Goal: Communication & Community: Share content

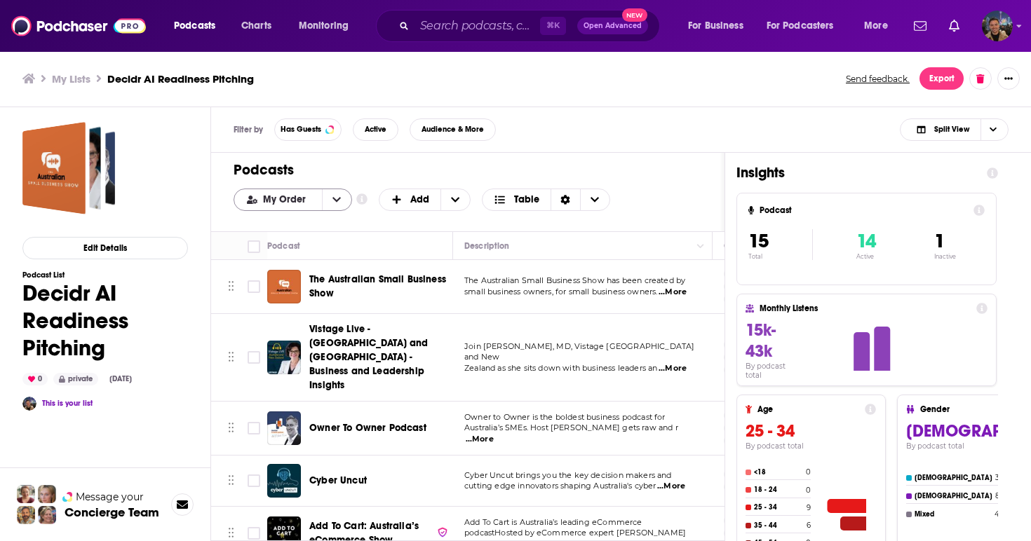
click at [335, 201] on icon "open menu" at bounding box center [336, 199] width 8 height 5
click at [311, 267] on span "Power Score" at bounding box center [301, 270] width 79 height 8
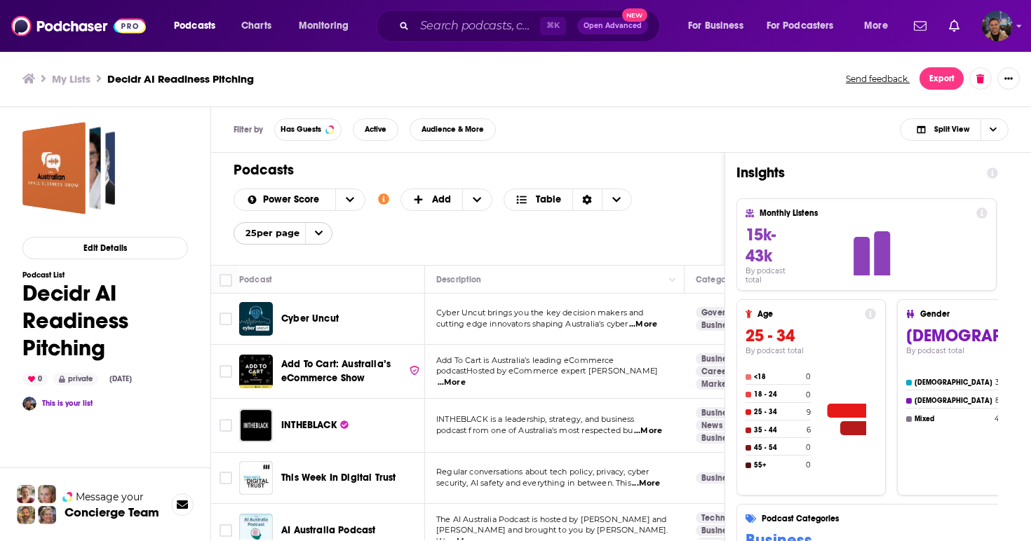
click at [319, 322] on span "Cyber Uncut" at bounding box center [309, 319] width 57 height 12
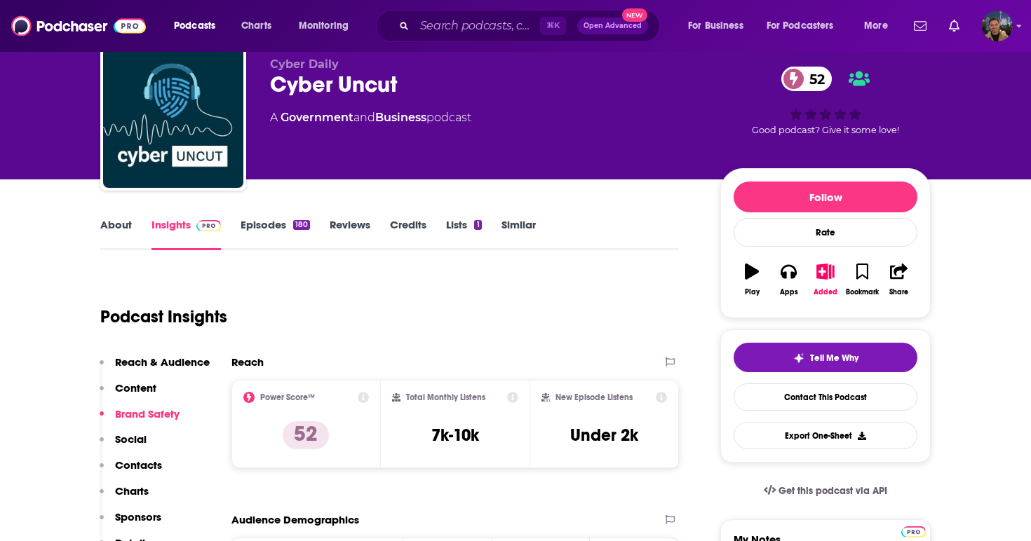
scroll to position [103, 0]
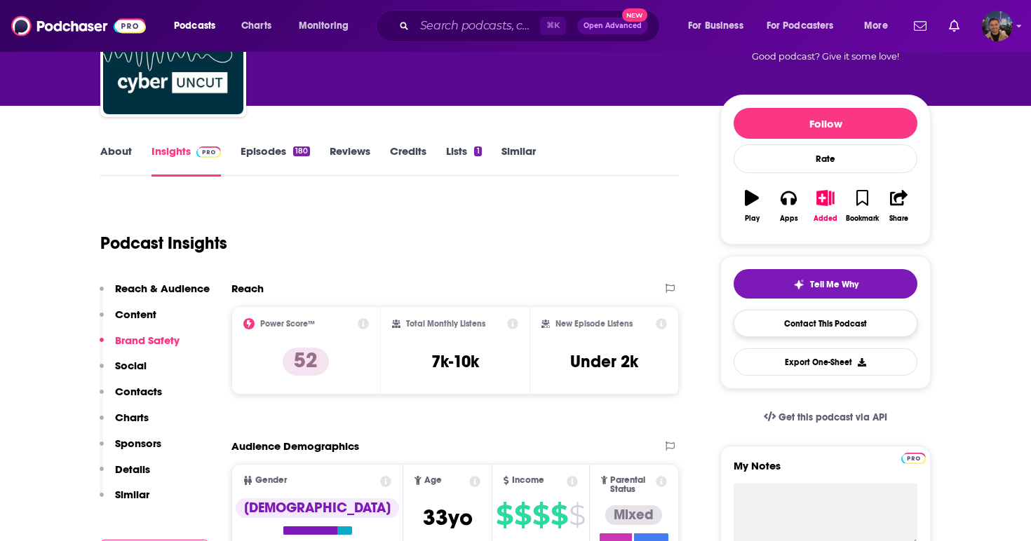
click at [846, 325] on link "Contact This Podcast" at bounding box center [825, 323] width 184 height 27
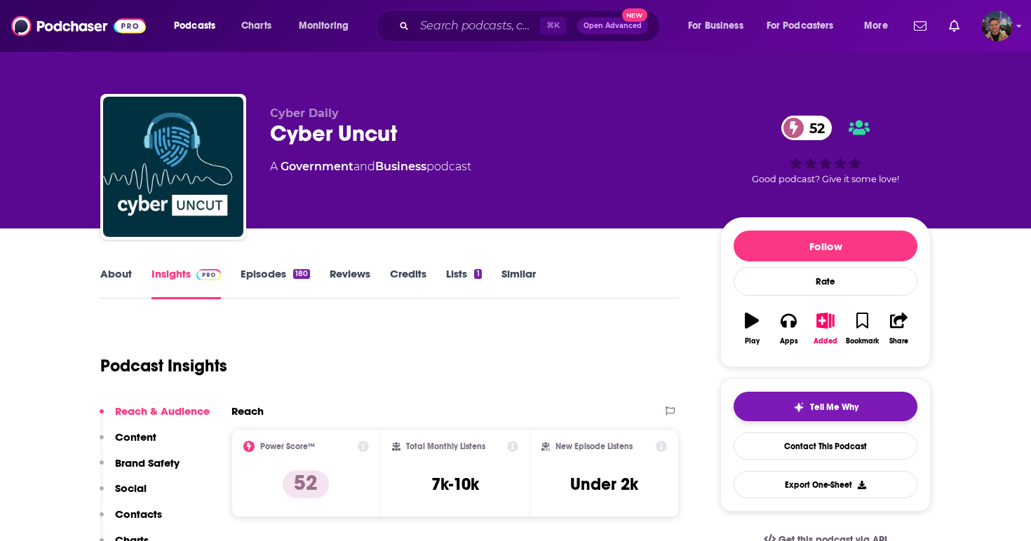
click at [855, 404] on span "Tell Me Why" at bounding box center [834, 407] width 48 height 11
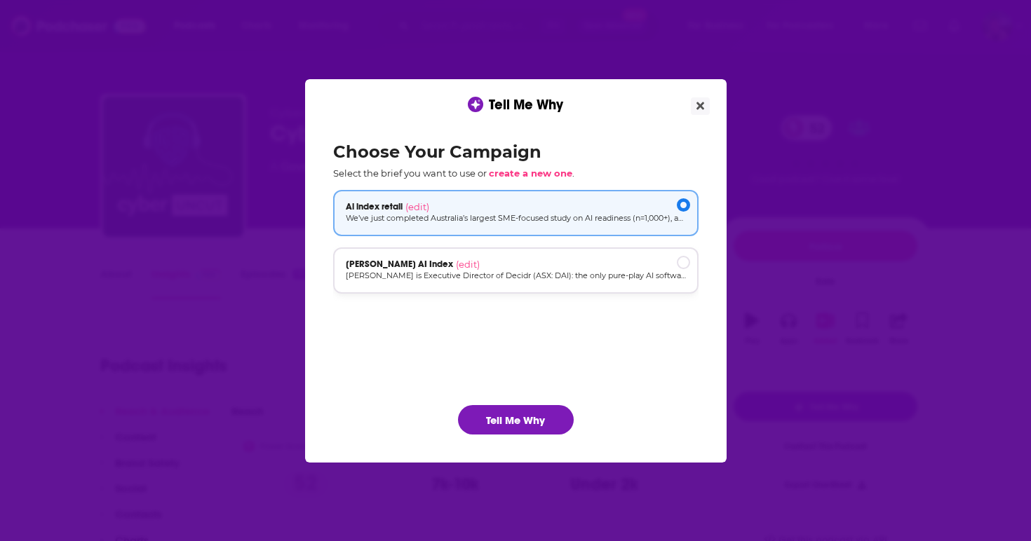
click at [675, 262] on div "David Brudenell AI Index (edit)" at bounding box center [516, 264] width 340 height 11
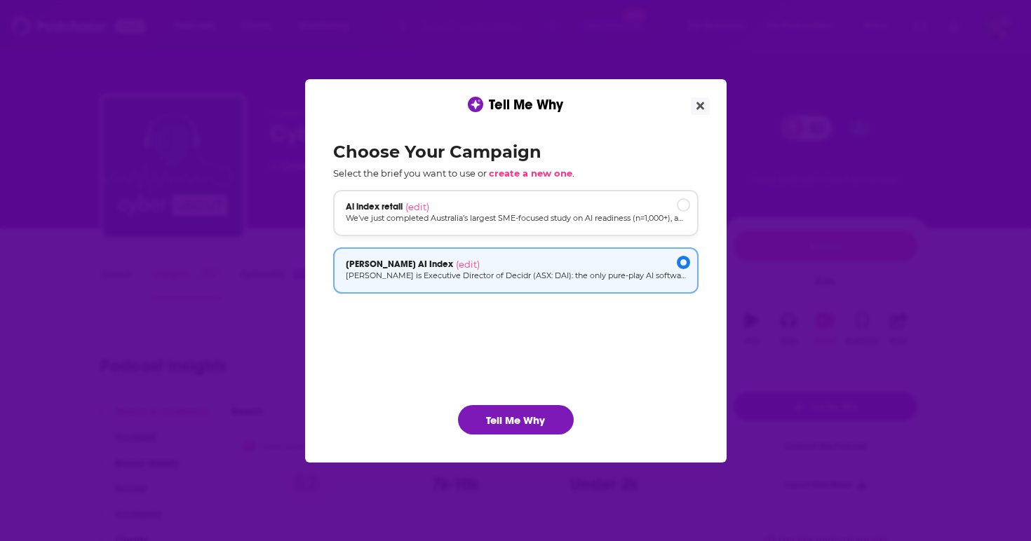
click at [654, 219] on p "We’ve just completed Australia’s largest SME-focused study on AI readiness (n=1…" at bounding box center [516, 218] width 340 height 12
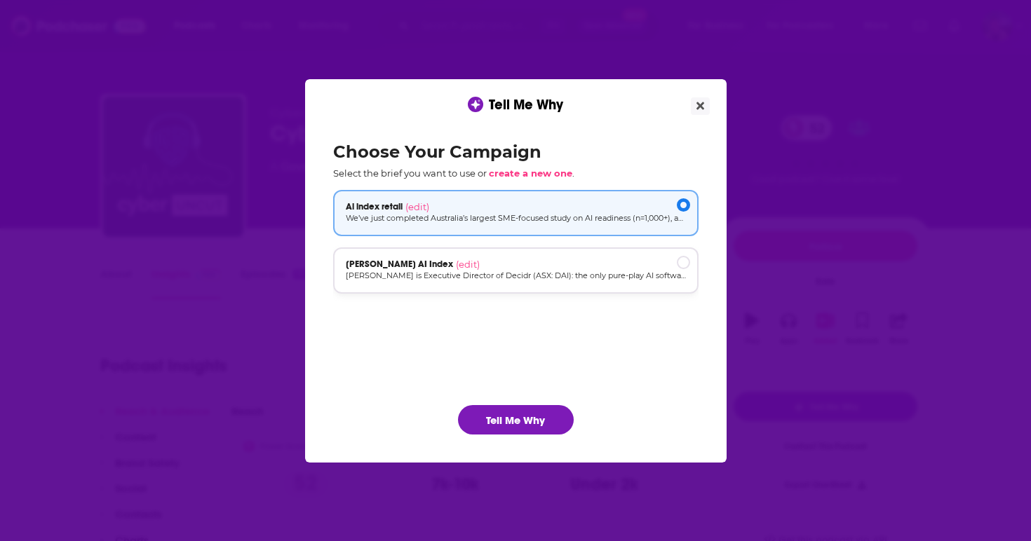
click at [658, 254] on div "David Brudenell AI Index (edit)" at bounding box center [515, 270] width 365 height 46
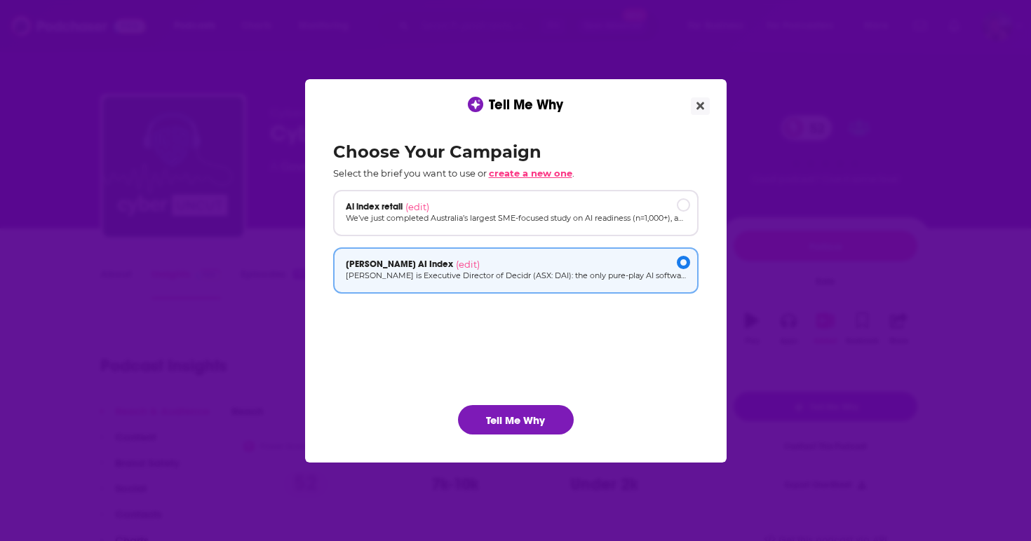
click at [552, 172] on span "create a new one" at bounding box center [530, 173] width 83 height 11
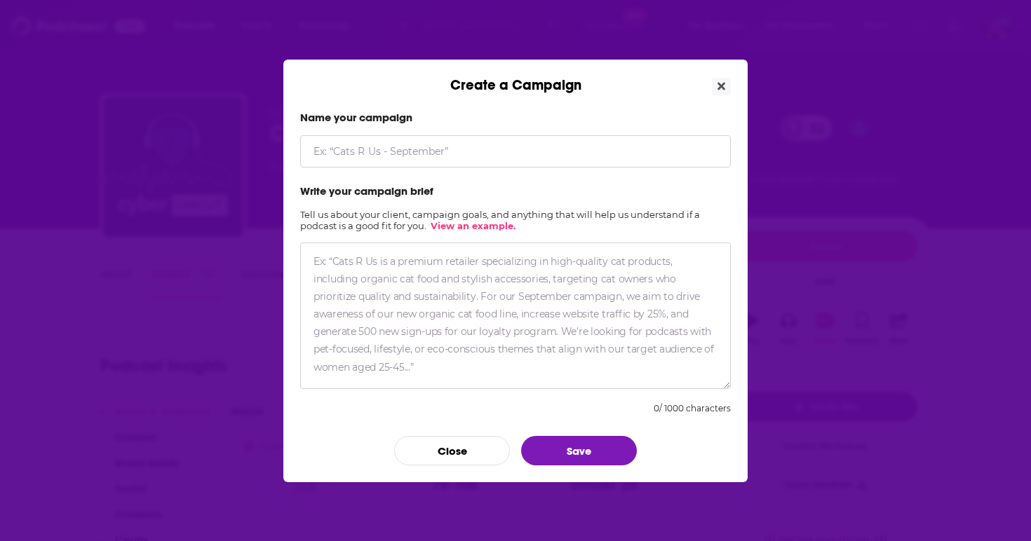
click at [608, 250] on textarea "Create a Campaign" at bounding box center [515, 316] width 430 height 147
paste textarea "David Brudenell is Executive Director of Decidr (ASX: DAI): the only pure-play …"
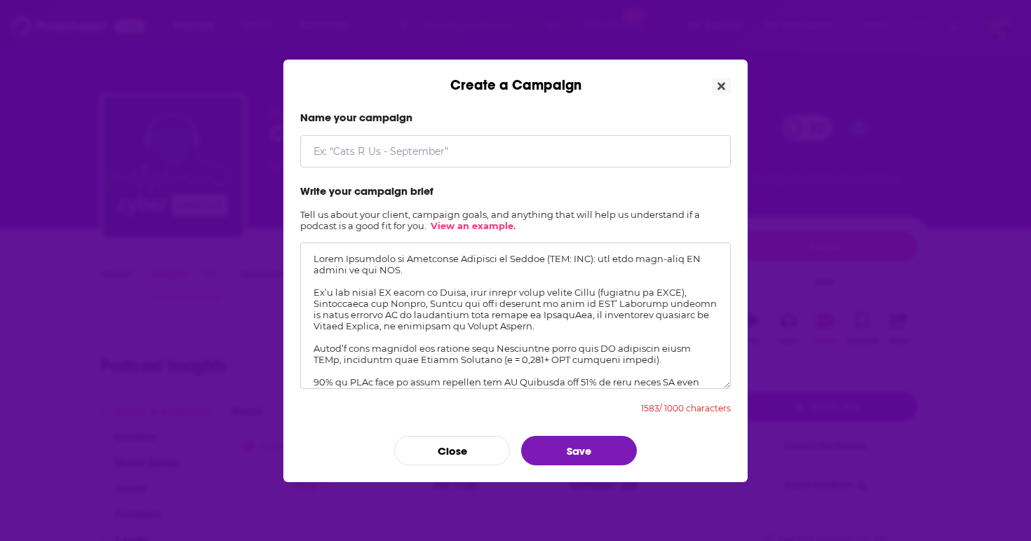
click at [311, 294] on textarea "Create a Campaign" at bounding box center [515, 316] width 430 height 147
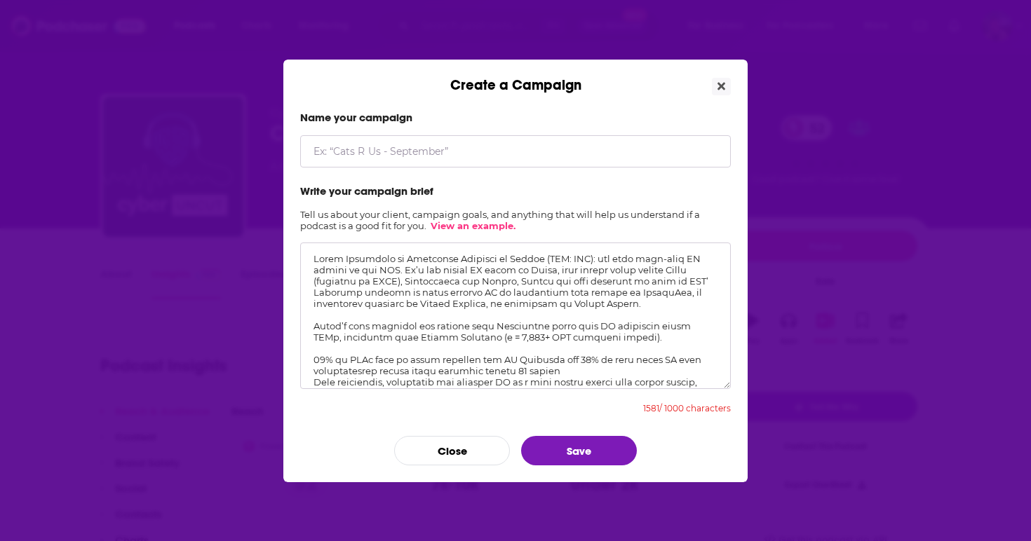
click at [313, 325] on textarea "Create a Campaign" at bounding box center [515, 316] width 430 height 147
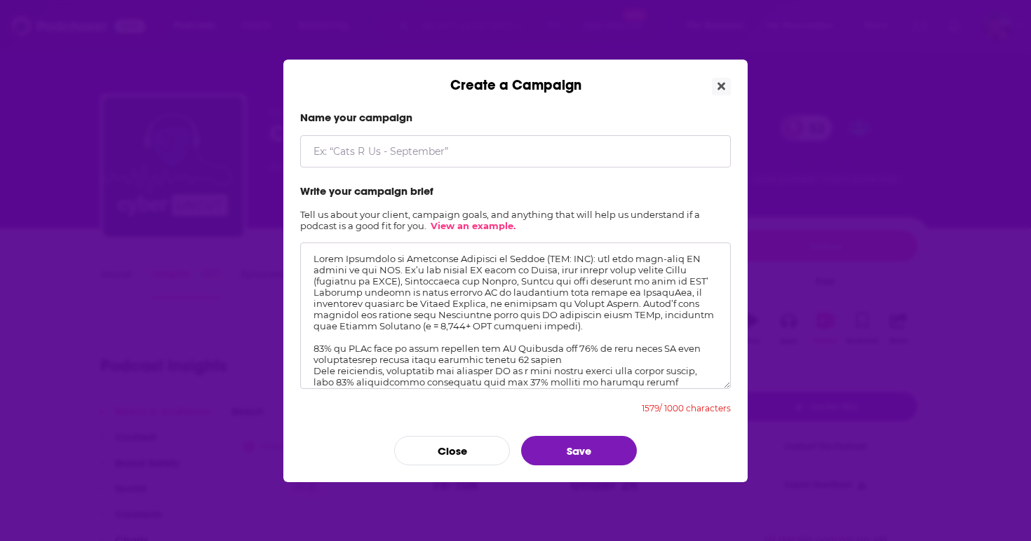
click at [311, 350] on textarea "Create a Campaign" at bounding box center [515, 316] width 430 height 147
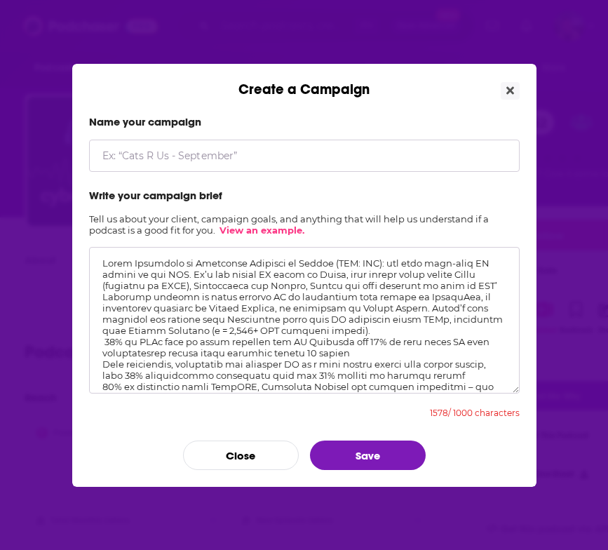
scroll to position [11, 0]
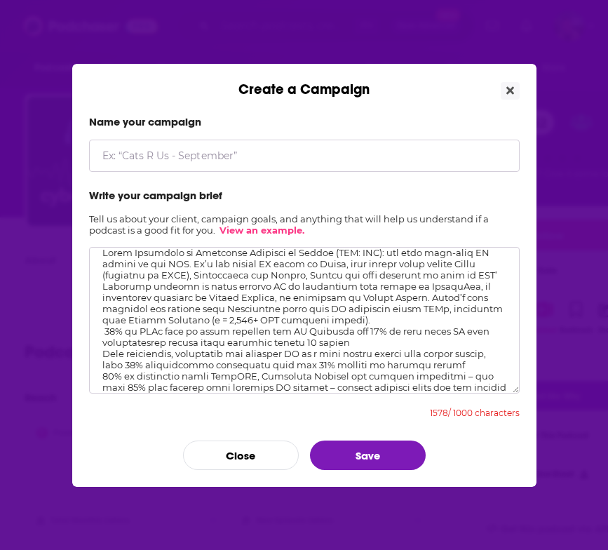
click at [346, 296] on textarea "Create a Campaign" at bounding box center [304, 320] width 430 height 147
click at [358, 296] on textarea "Create a Campaign" at bounding box center [304, 320] width 430 height 147
click at [105, 330] on textarea "Create a Campaign" at bounding box center [304, 320] width 430 height 147
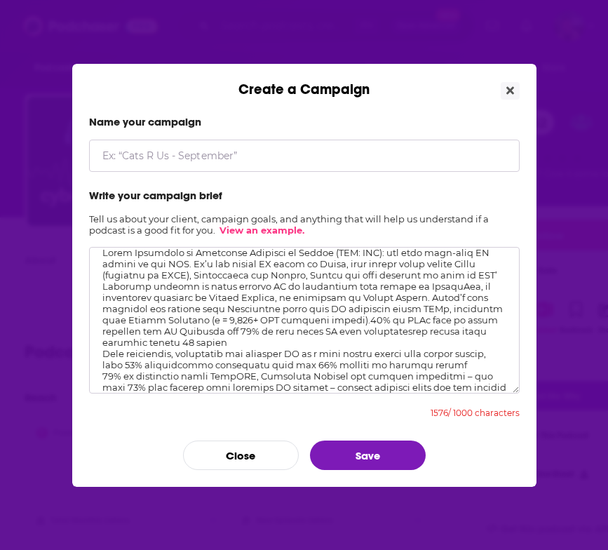
click at [102, 354] on textarea "Create a Campaign" at bounding box center [304, 320] width 430 height 147
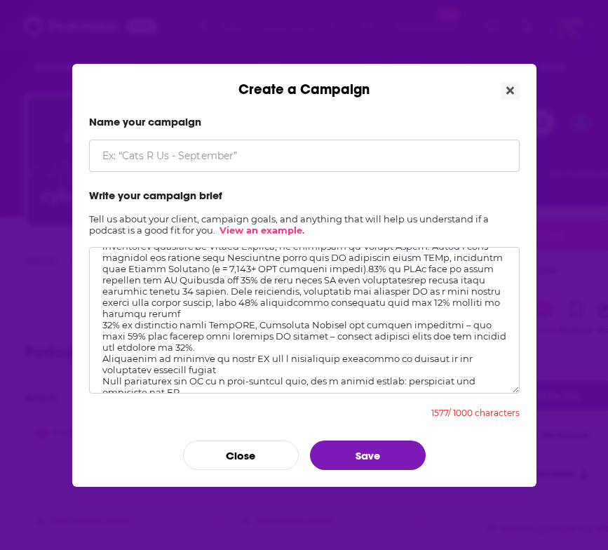
scroll to position [79, 0]
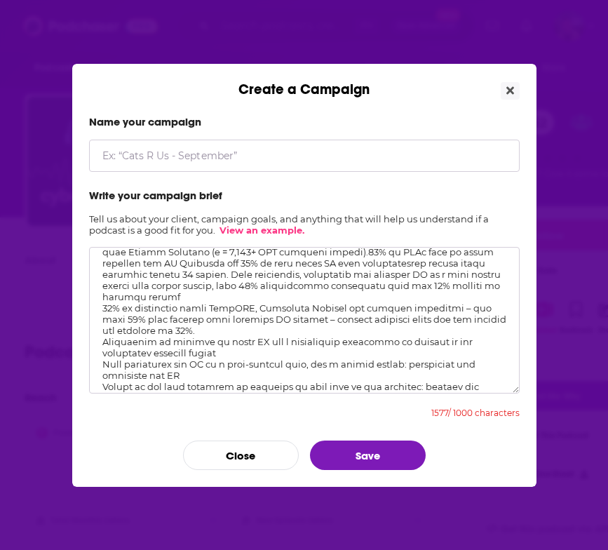
click at [102, 330] on textarea "Create a Campaign" at bounding box center [304, 320] width 430 height 147
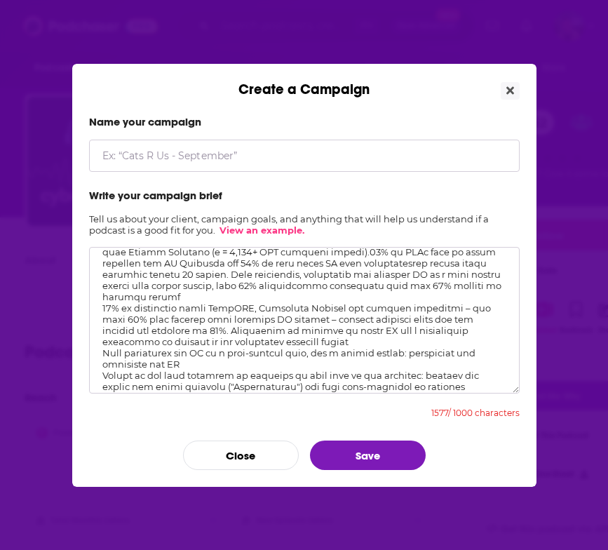
scroll to position [103, 0]
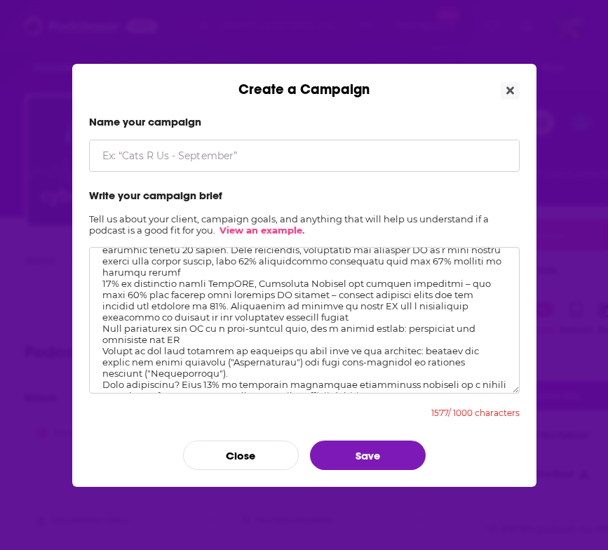
click at [103, 320] on textarea "Create a Campaign" at bounding box center [304, 320] width 430 height 147
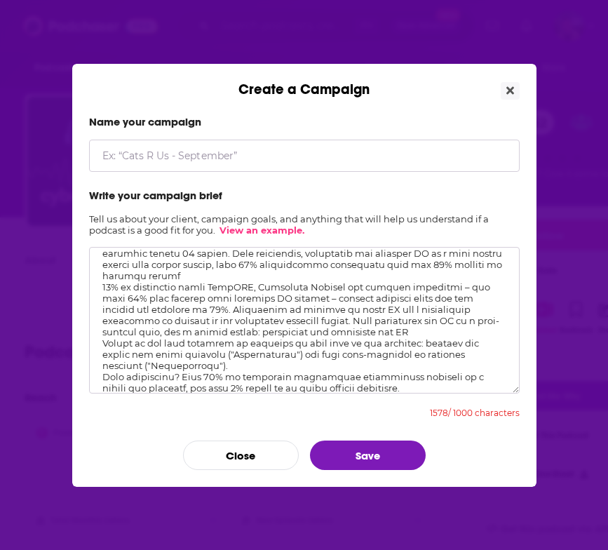
scroll to position [99, 0]
click at [101, 334] on textarea "Create a Campaign" at bounding box center [304, 320] width 430 height 147
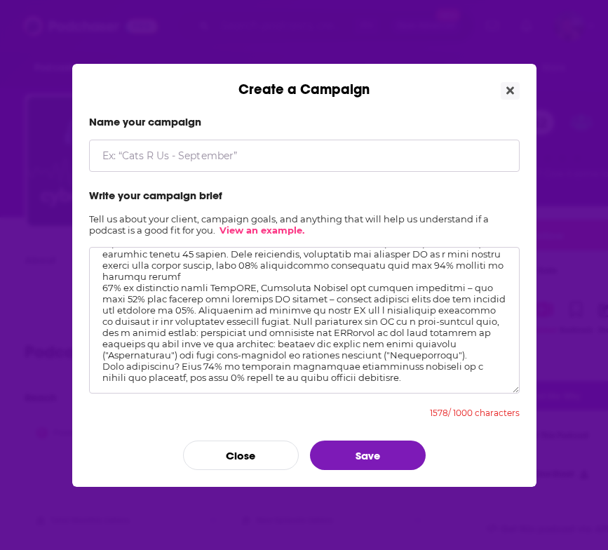
scroll to position [88, 0]
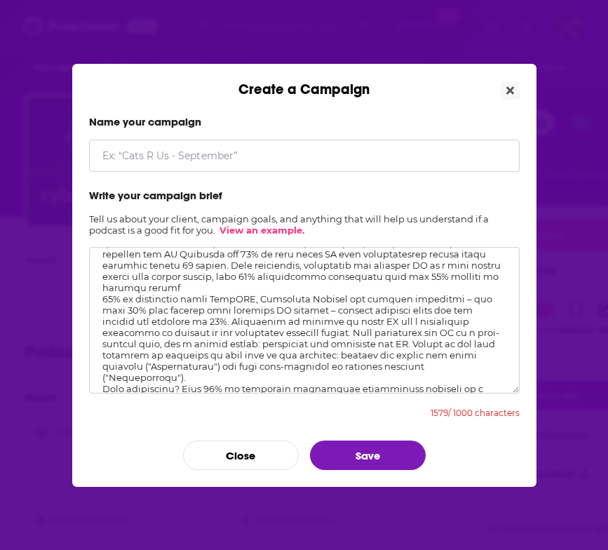
click at [102, 368] on textarea "Create a Campaign" at bounding box center [304, 320] width 430 height 147
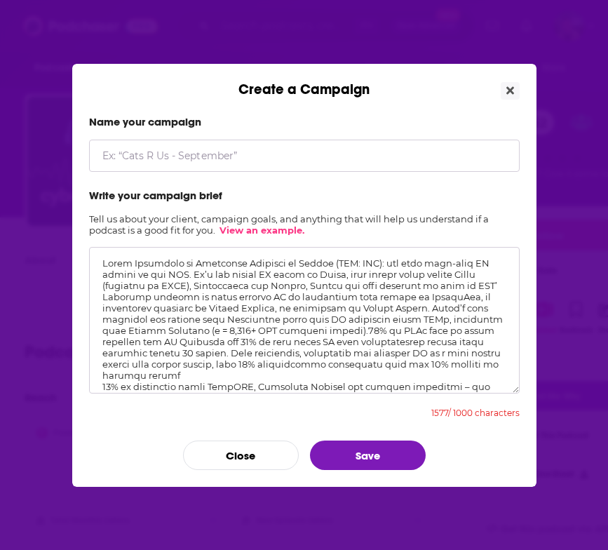
scroll to position [0, 0]
click at [191, 262] on textarea "Create a Campaign" at bounding box center [304, 320] width 430 height 147
click at [191, 276] on textarea "Create a Campaign" at bounding box center [304, 320] width 430 height 147
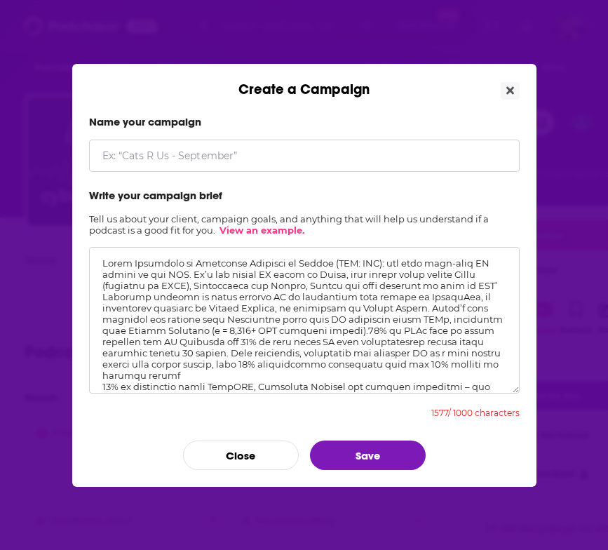
click at [201, 280] on textarea "Create a Campaign" at bounding box center [304, 320] width 430 height 147
drag, startPoint x: 375, startPoint y: 308, endPoint x: 158, endPoint y: 274, distance: 219.2
click at [158, 274] on textarea "Create a Campaign" at bounding box center [304, 320] width 430 height 147
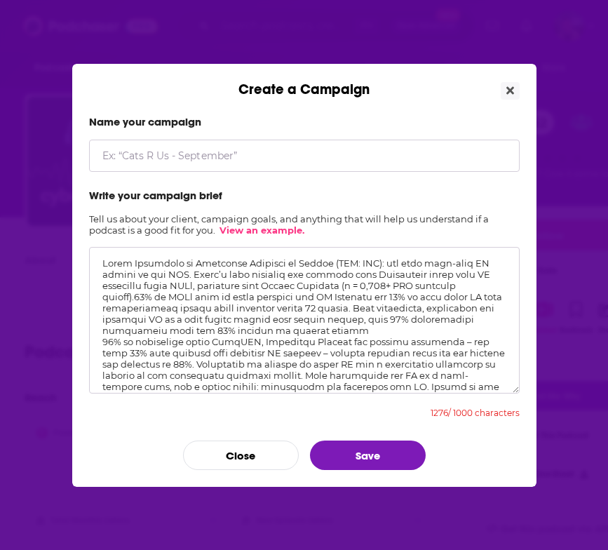
scroll to position [29, 0]
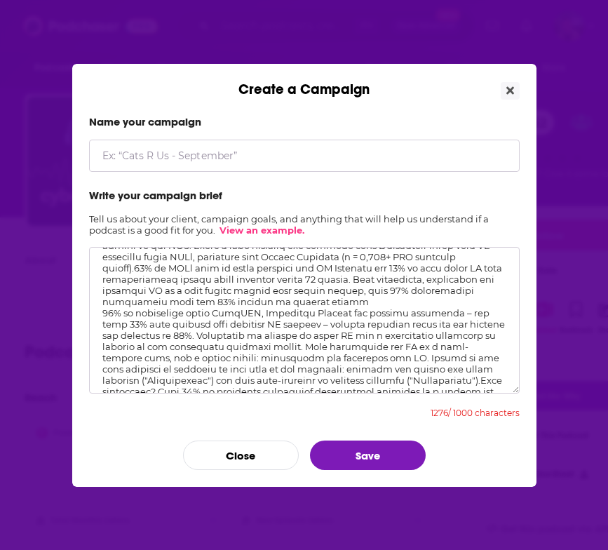
click at [101, 314] on textarea "Create a Campaign" at bounding box center [304, 320] width 430 height 147
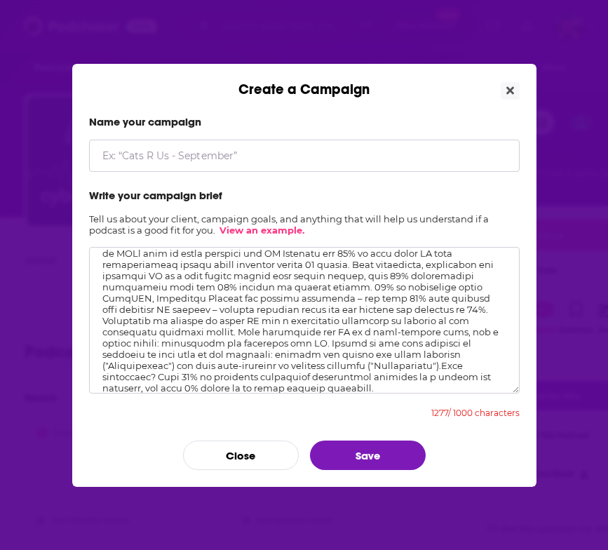
scroll to position [43, 0]
drag, startPoint x: 419, startPoint y: 380, endPoint x: 175, endPoint y: 368, distance: 243.6
click at [175, 368] on textarea "Create a Campaign" at bounding box center [304, 320] width 430 height 147
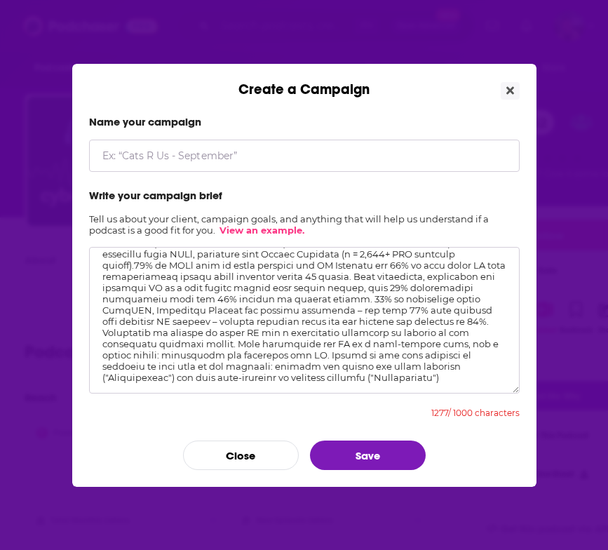
scroll to position [32, 0]
click at [188, 309] on textarea "Create a Campaign" at bounding box center [304, 320] width 430 height 147
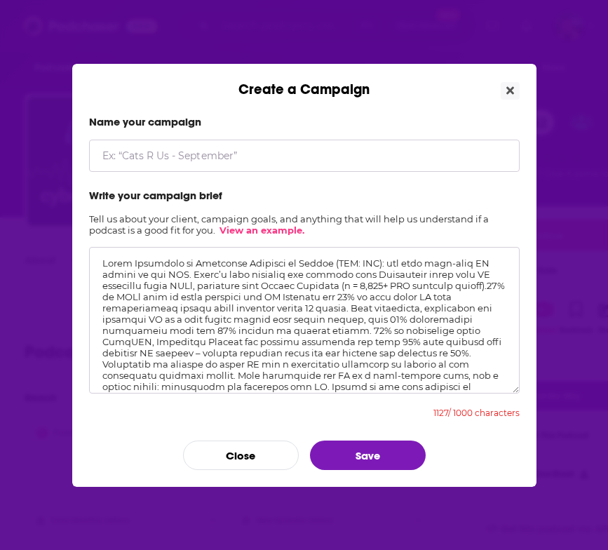
scroll to position [0, 0]
drag, startPoint x: 156, startPoint y: 273, endPoint x: 90, endPoint y: 265, distance: 66.4
click at [90, 265] on textarea "Create a Campaign" at bounding box center [304, 320] width 430 height 147
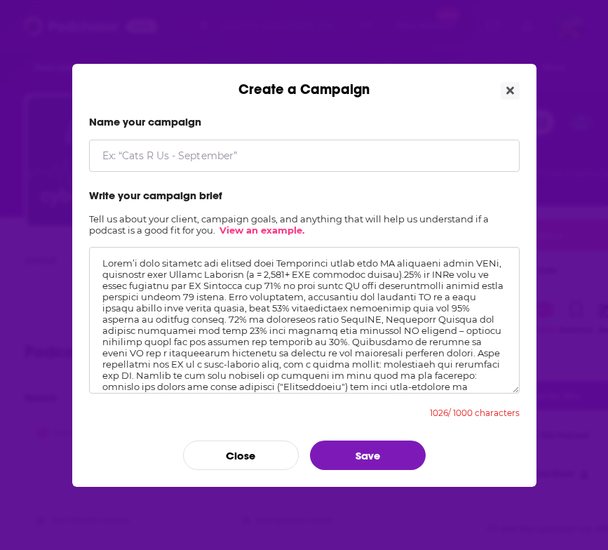
scroll to position [8, 0]
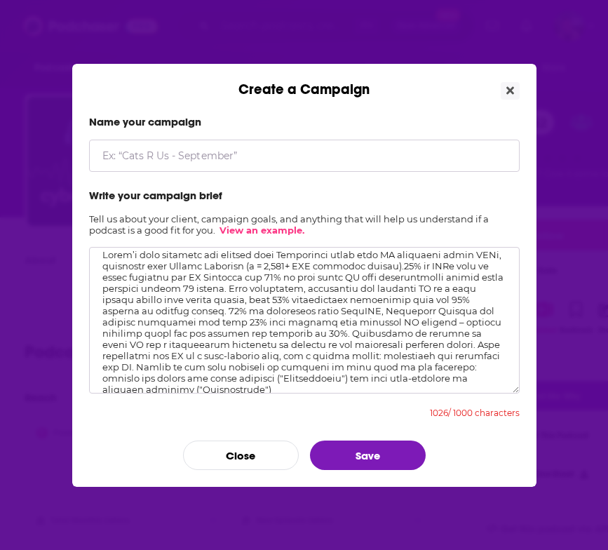
click at [405, 321] on textarea "Create a Campaign" at bounding box center [304, 320] width 430 height 147
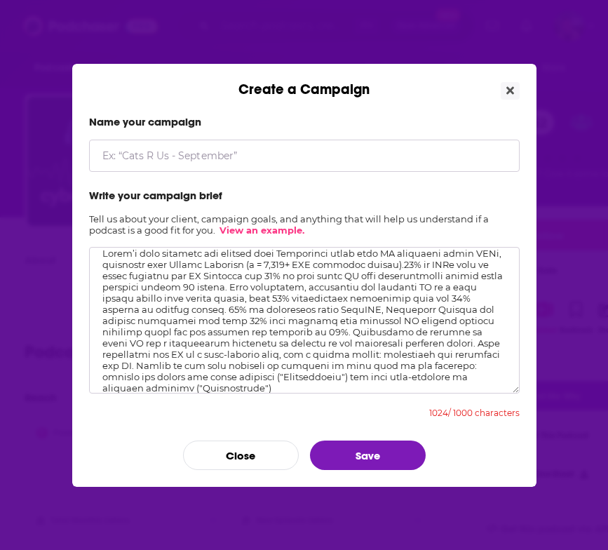
scroll to position [9, 0]
drag, startPoint x: 400, startPoint y: 355, endPoint x: 538, endPoint y: 385, distance: 140.7
click at [538, 385] on div "Create a Campaign Name your campaign Write your campaign brief Tell us about yo…" at bounding box center [304, 275] width 608 height 550
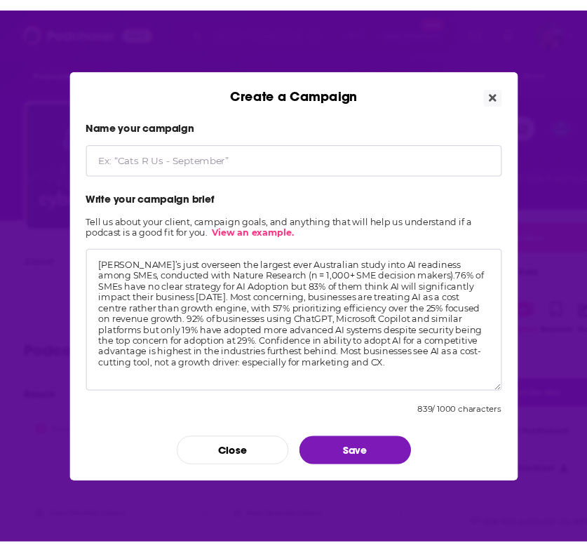
scroll to position [0, 0]
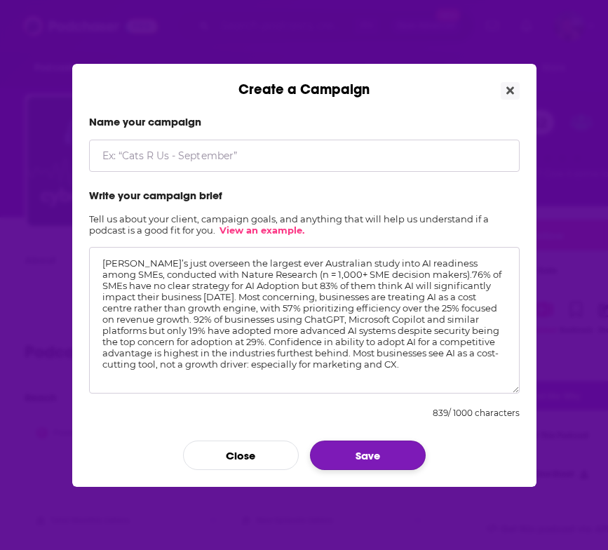
type textarea "David’s just overseen the largest ever Australian study into AI readiness among…"
click at [358, 459] on button "Save" at bounding box center [368, 454] width 116 height 29
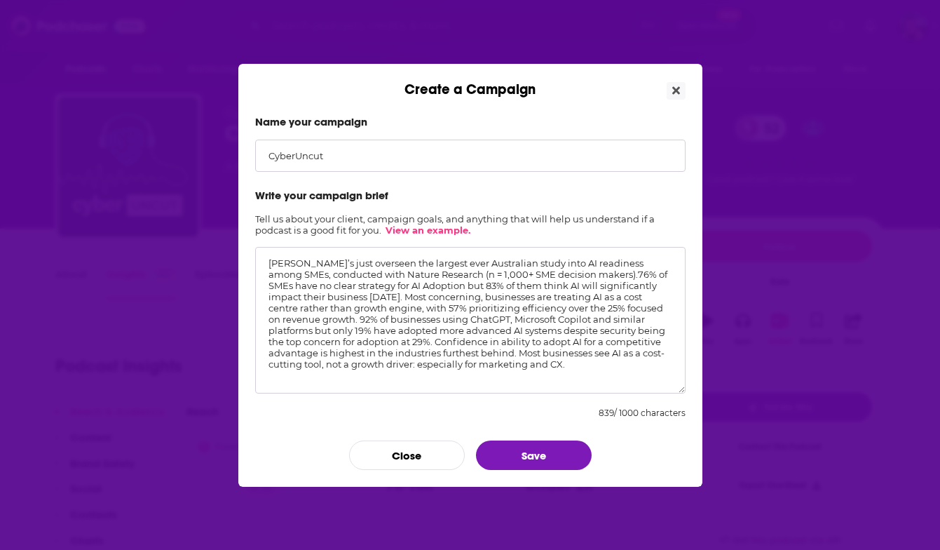
click at [526, 167] on input "CyberUncut" at bounding box center [470, 156] width 430 height 32
type input "CyberUncut"
click at [505, 189] on label "Write your campaign brief" at bounding box center [470, 195] width 430 height 13
click at [551, 466] on button "Save" at bounding box center [534, 454] width 116 height 29
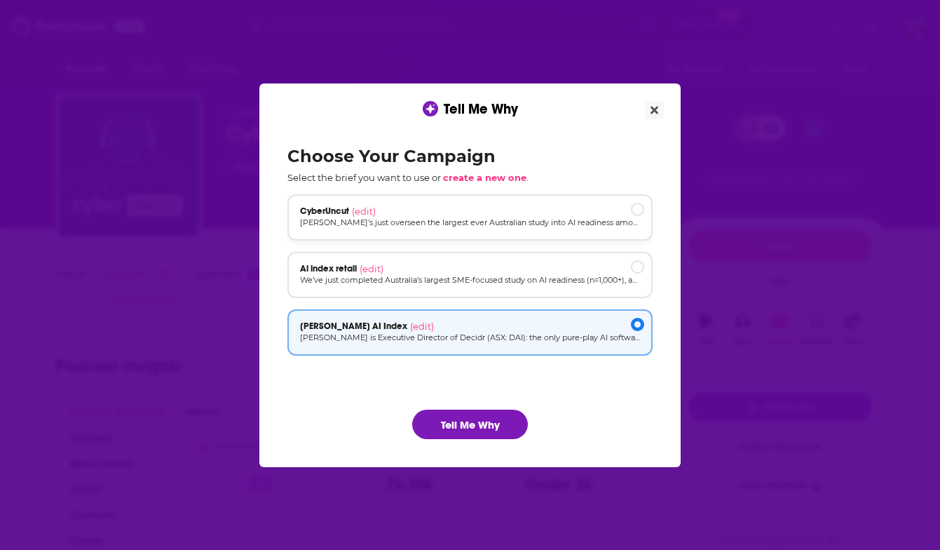
click at [455, 215] on div "CyberUncut (edit)" at bounding box center [470, 210] width 340 height 11
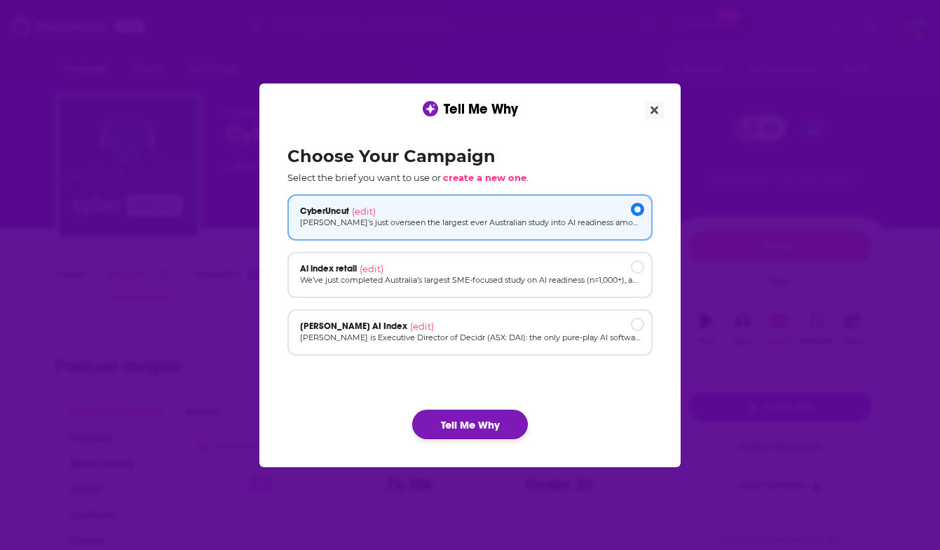
click at [466, 421] on button "Tell Me Why" at bounding box center [470, 423] width 116 height 29
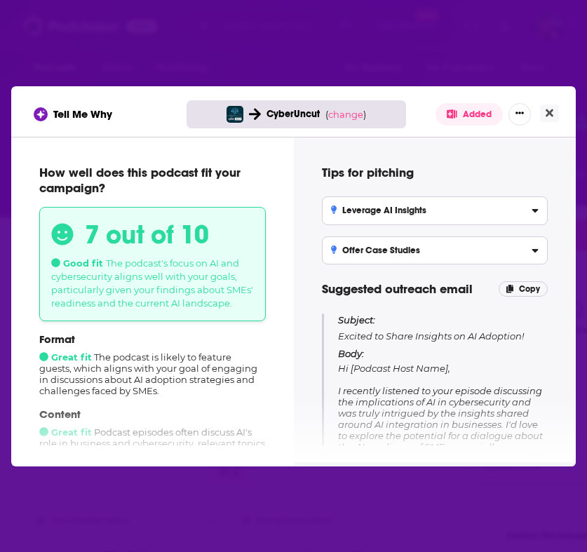
click at [426, 206] on div "Leverage AI Insights" at bounding box center [435, 210] width 208 height 10
click at [0, 0] on input "Leverage AI Insights Propose a guest appearance discussing the SME landscape in…" at bounding box center [0, 0] width 0 height 0
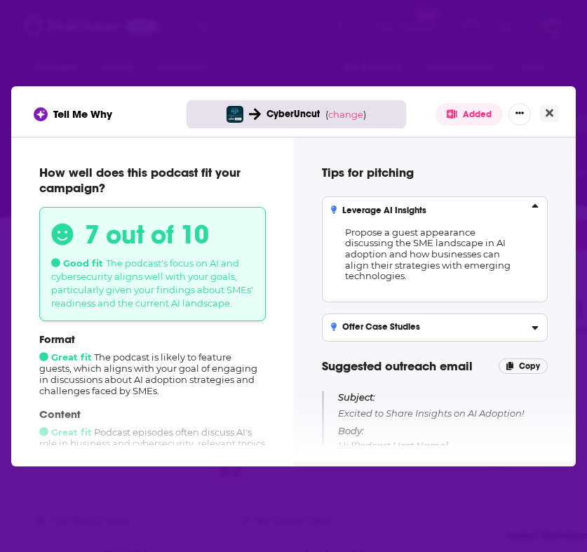
click at [437, 317] on label "Offer Case Studies Share real-world case studies from SMEs on successful AI ado…" at bounding box center [435, 327] width 226 height 28
click at [0, 0] on input "Offer Case Studies Share real-world case studies from SMEs on successful AI ado…" at bounding box center [0, 0] width 0 height 0
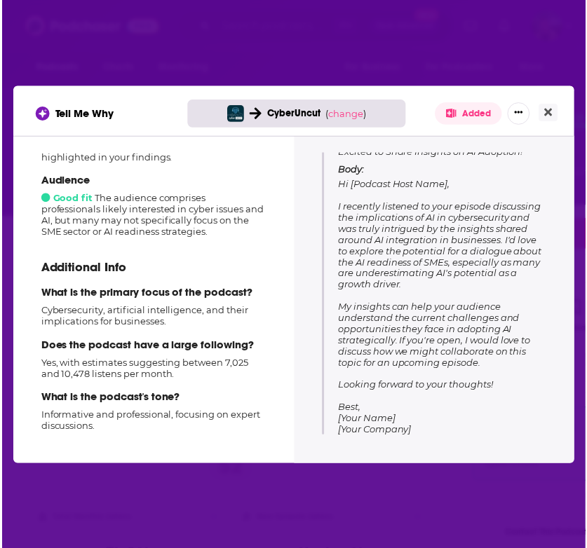
scroll to position [307, 0]
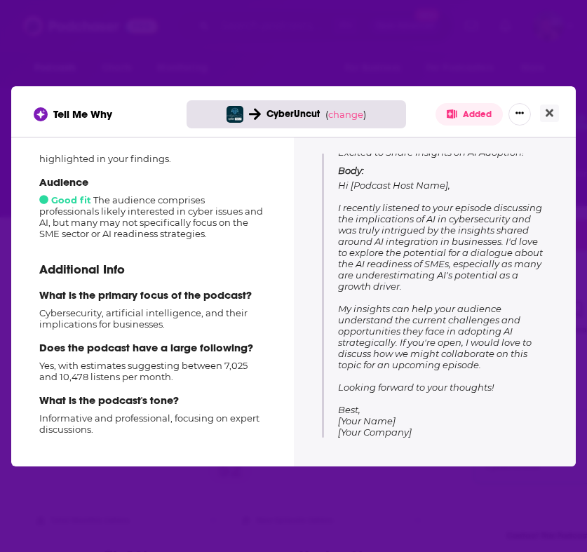
click at [186, 196] on div "Audience Good fit The audience comprises professionals likely interested in cyb…" at bounding box center [152, 207] width 226 height 64
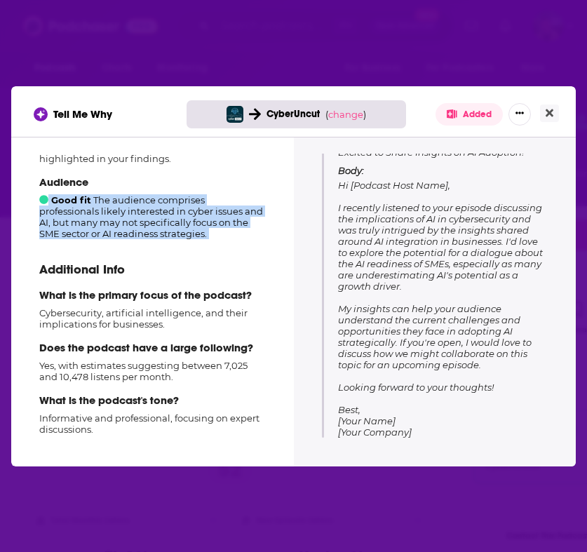
click at [186, 196] on div "Audience Good fit The audience comprises professionals likely interested in cyb…" at bounding box center [152, 207] width 226 height 64
click at [211, 206] on div "Audience Good fit The audience comprises professionals likely interested in cyb…" at bounding box center [152, 207] width 226 height 64
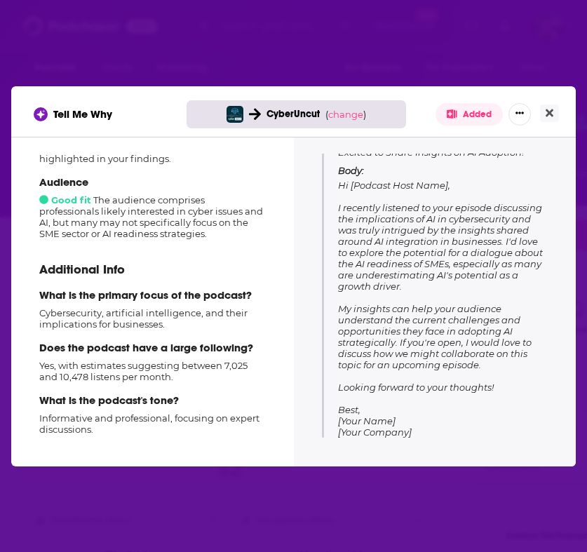
click at [451, 282] on p "Body: Hi [Podcast Host Name], I recently listened to your episode discussing th…" at bounding box center [443, 301] width 210 height 273
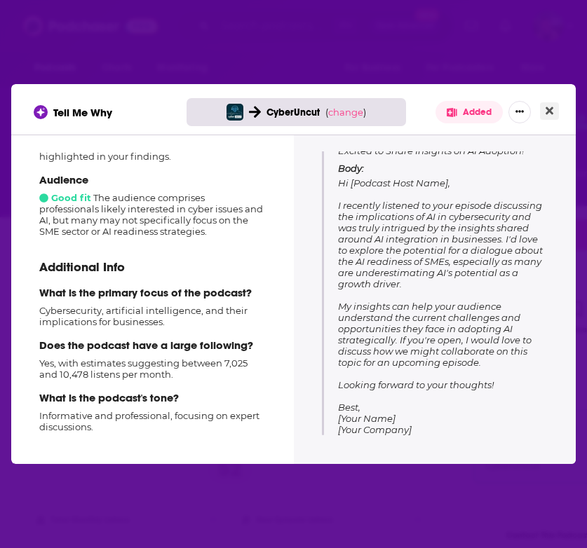
click at [548, 113] on icon "Close" at bounding box center [549, 111] width 8 height 8
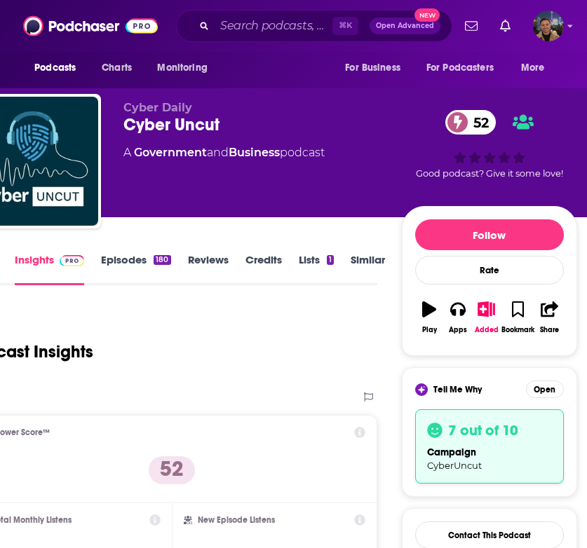
scroll to position [0, 66]
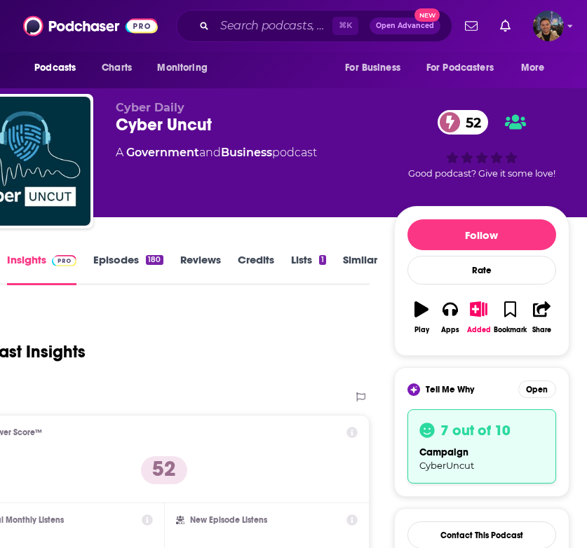
scroll to position [142, 66]
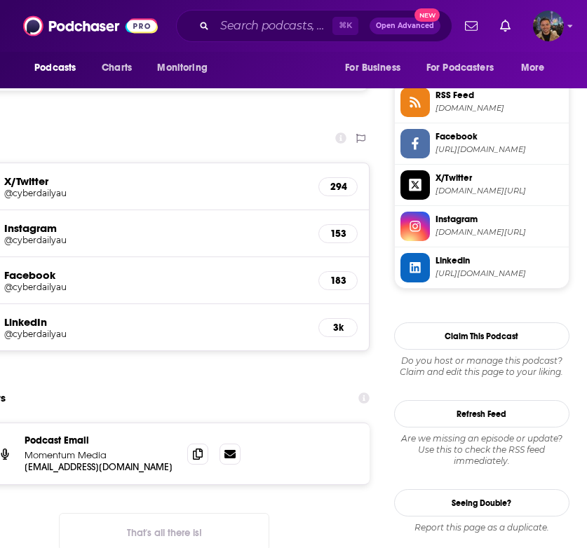
scroll to position [1374, 66]
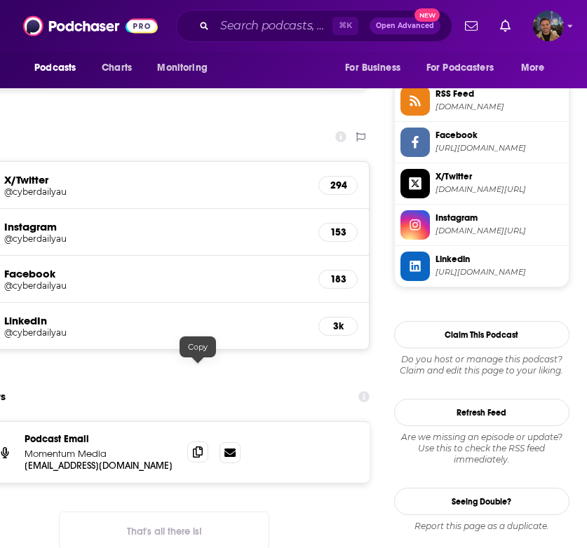
click at [193, 442] on span at bounding box center [197, 452] width 21 height 21
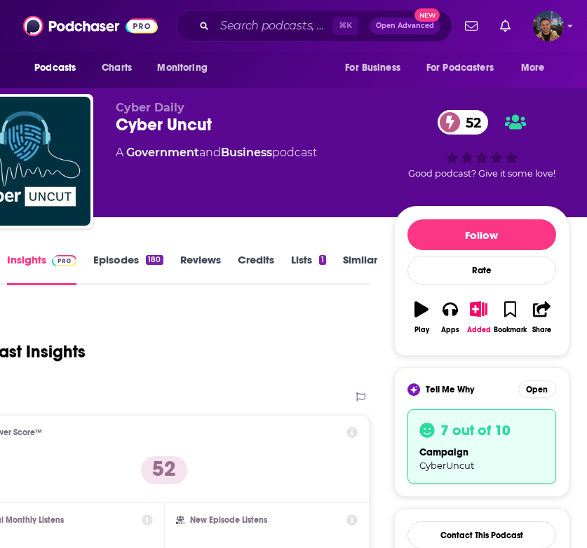
scroll to position [0, 66]
click at [121, 259] on link "Episodes 180" at bounding box center [127, 269] width 69 height 32
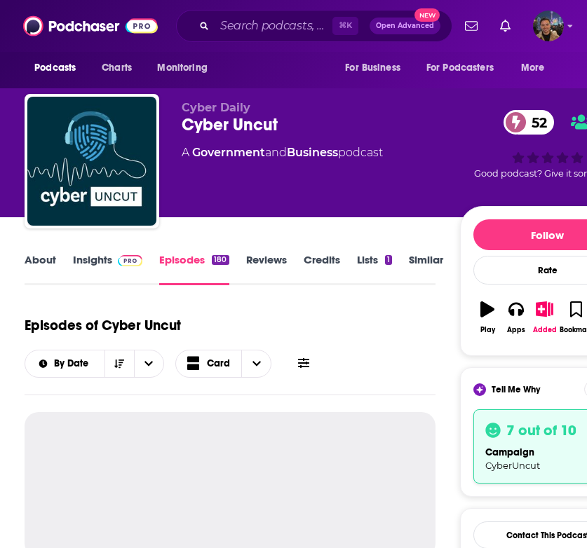
click at [43, 266] on link "About" at bounding box center [41, 269] width 32 height 32
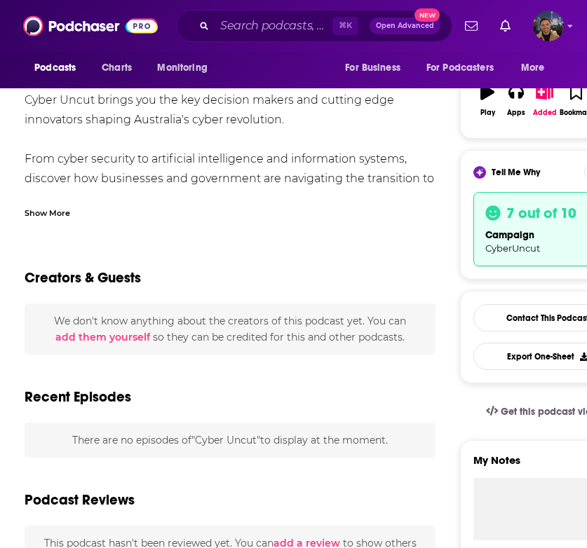
scroll to position [247, 0]
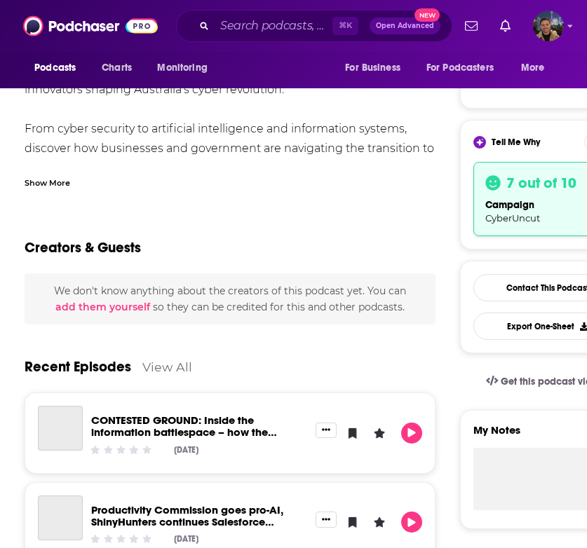
click at [231, 287] on span "We don't know anything about the creators of this podcast yet . You can add the…" at bounding box center [230, 299] width 352 height 28
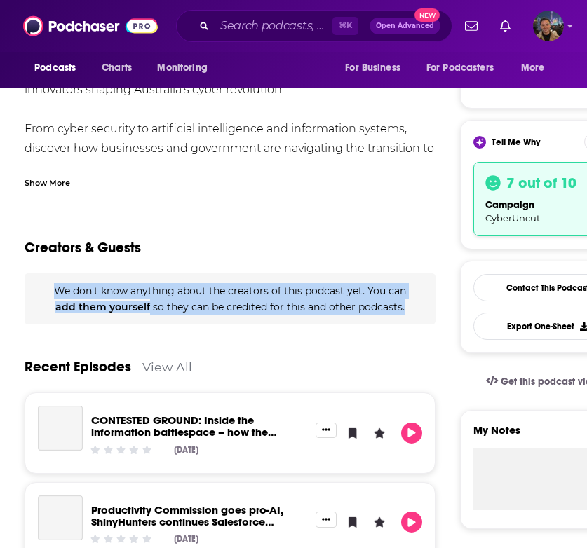
click at [231, 287] on span "We don't know anything about the creators of this podcast yet . You can add the…" at bounding box center [230, 299] width 352 height 28
click at [241, 290] on span "We don't know anything about the creators of this podcast yet . You can add the…" at bounding box center [230, 299] width 352 height 28
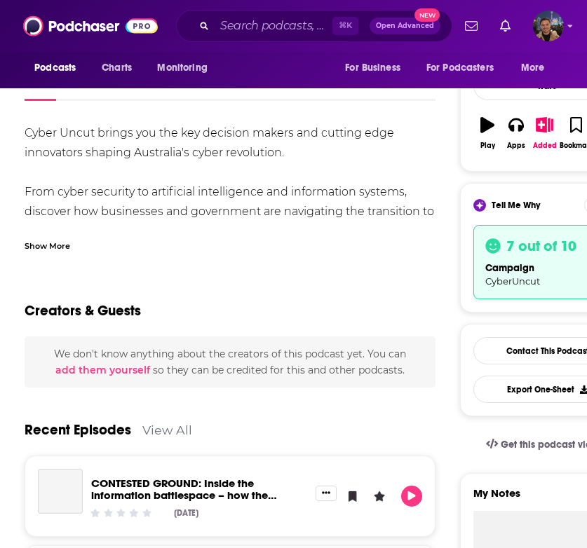
scroll to position [182, 0]
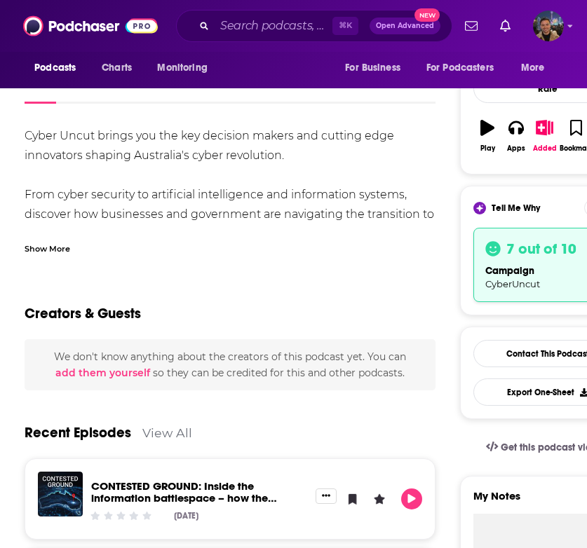
click at [37, 248] on div "Show More" at bounding box center [48, 247] width 46 height 13
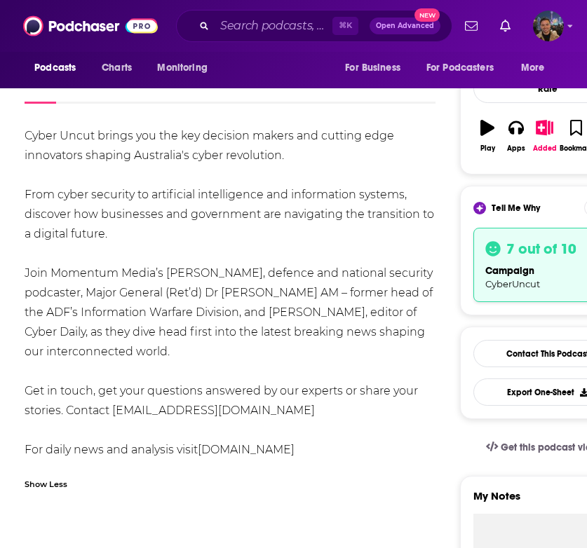
click at [201, 280] on div "Cyber Uncut brings you the key decision makers and cutting edge innovators shap…" at bounding box center [230, 293] width 411 height 334
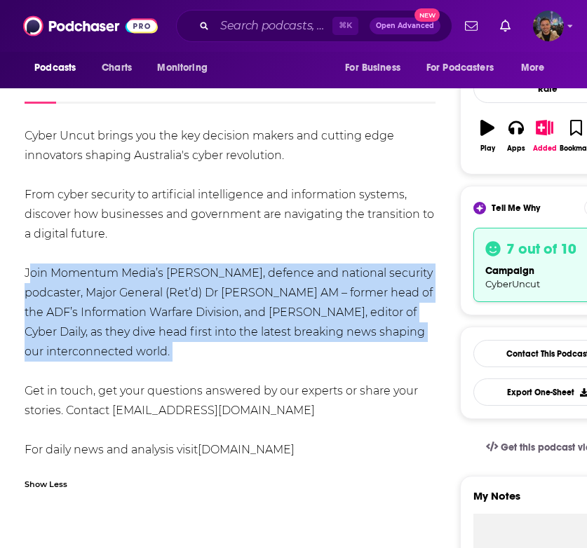
click at [201, 280] on div "Cyber Uncut brings you the key decision makers and cutting edge innovators shap…" at bounding box center [230, 293] width 411 height 334
click at [218, 280] on div "Cyber Uncut brings you the key decision makers and cutting edge innovators shap…" at bounding box center [230, 293] width 411 height 334
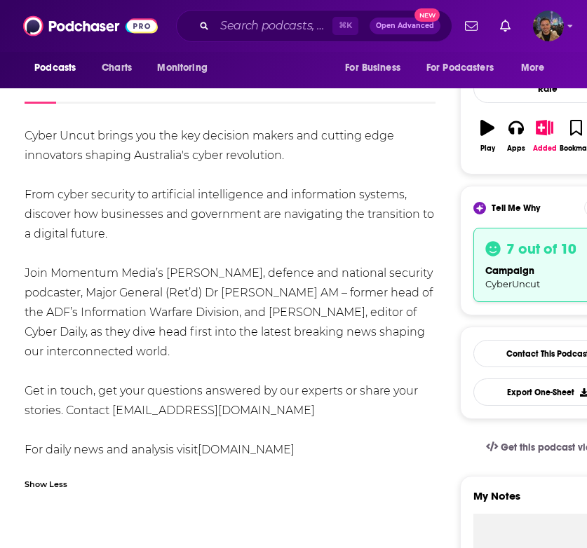
scroll to position [201, 0]
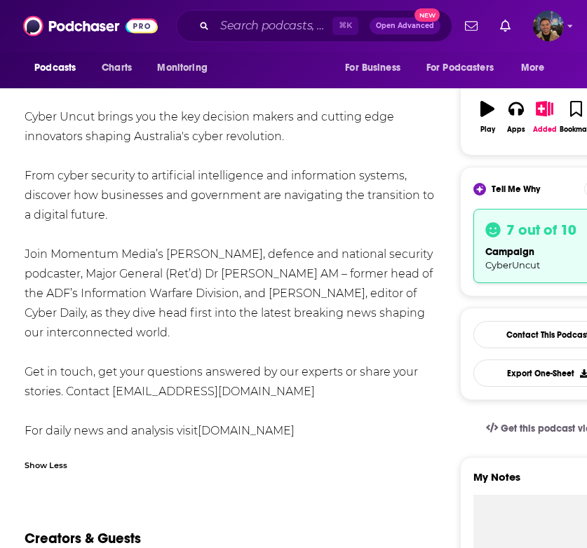
click at [218, 278] on div "Cyber Uncut brings you the key decision makers and cutting edge innovators shap…" at bounding box center [230, 274] width 411 height 334
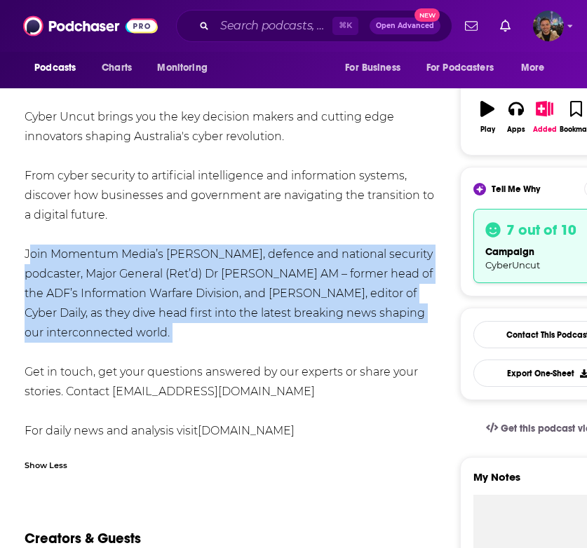
click at [218, 278] on div "Cyber Uncut brings you the key decision makers and cutting edge innovators shap…" at bounding box center [230, 274] width 411 height 334
click at [251, 278] on div "Cyber Uncut brings you the key decision makers and cutting edge innovators shap…" at bounding box center [230, 274] width 411 height 334
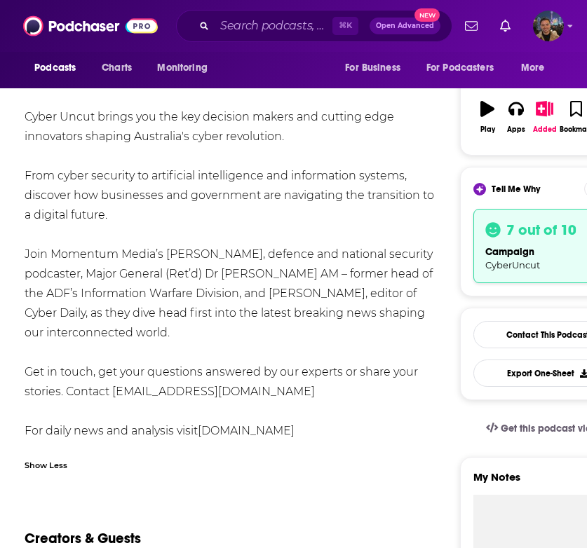
click at [271, 185] on div "Cyber Uncut brings you the key decision makers and cutting edge innovators shap…" at bounding box center [230, 274] width 411 height 334
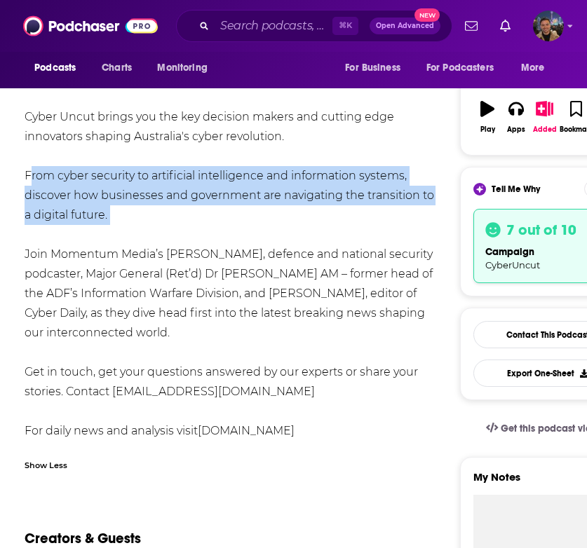
click at [271, 185] on div "Cyber Uncut brings you the key decision makers and cutting edge innovators shap…" at bounding box center [230, 274] width 411 height 334
click at [280, 187] on div "Cyber Uncut brings you the key decision makers and cutting edge innovators shap…" at bounding box center [230, 274] width 411 height 334
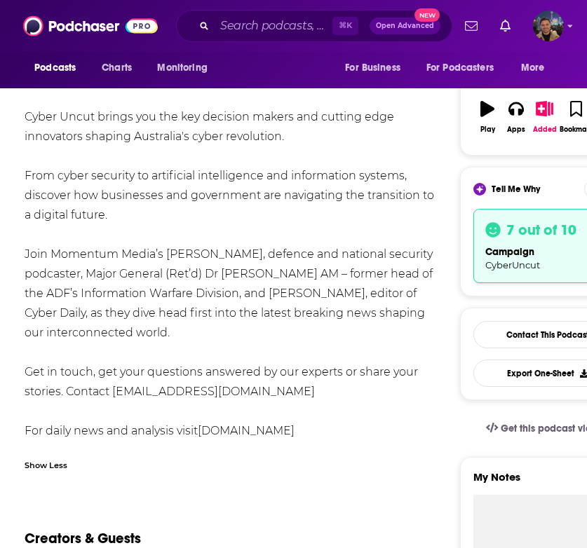
click at [142, 286] on div "Cyber Uncut brings you the key decision makers and cutting edge innovators shap…" at bounding box center [230, 274] width 411 height 334
click at [209, 313] on div "Cyber Uncut brings you the key decision makers and cutting edge innovators shap…" at bounding box center [230, 274] width 411 height 334
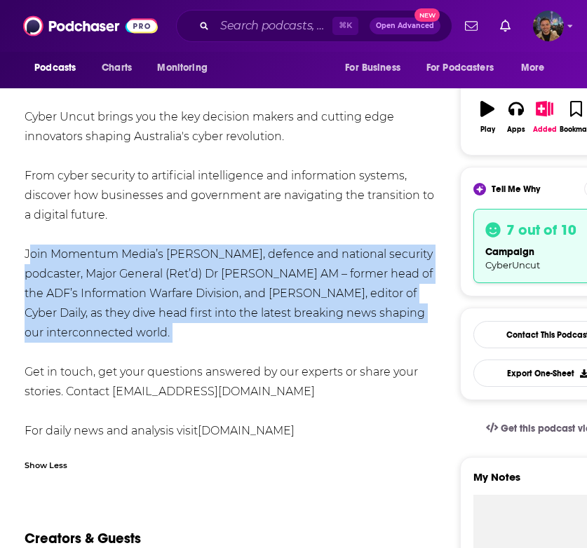
click at [209, 313] on div "Cyber Uncut brings you the key decision makers and cutting edge innovators shap…" at bounding box center [230, 274] width 411 height 334
click at [278, 313] on div "Cyber Uncut brings you the key decision makers and cutting edge innovators shap…" at bounding box center [230, 274] width 411 height 334
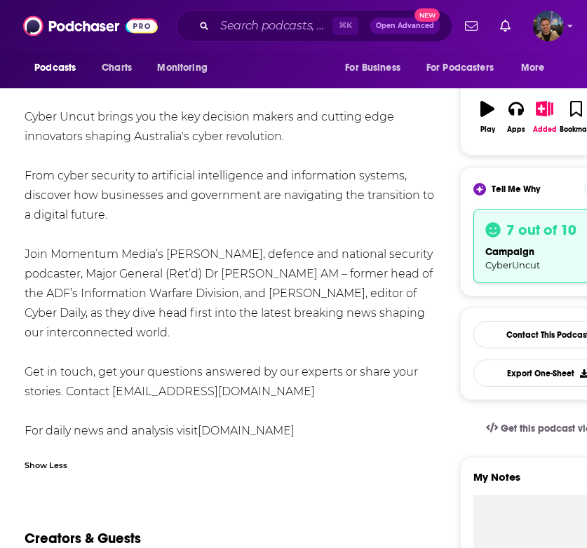
click at [339, 296] on div "Cyber Uncut brings you the key decision makers and cutting edge innovators shap…" at bounding box center [230, 274] width 411 height 334
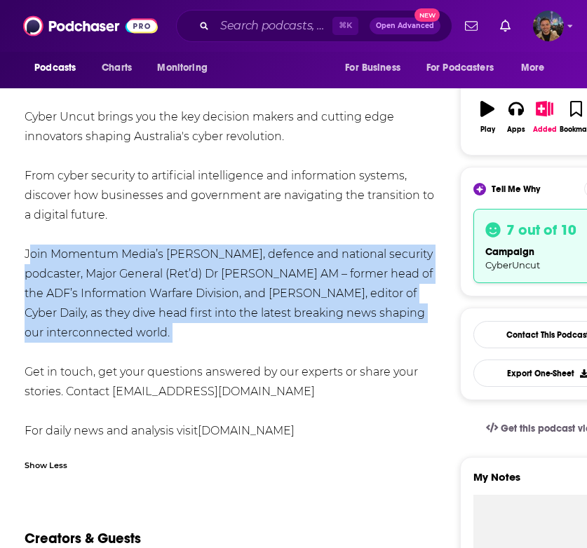
click at [339, 296] on div "Cyber Uncut brings you the key decision makers and cutting edge innovators shap…" at bounding box center [230, 274] width 411 height 334
click at [369, 298] on div "Cyber Uncut brings you the key decision makers and cutting edge innovators shap…" at bounding box center [230, 274] width 411 height 334
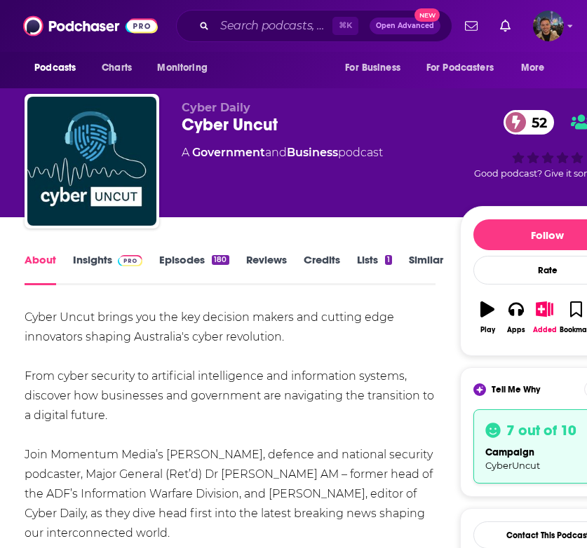
scroll to position [0, 0]
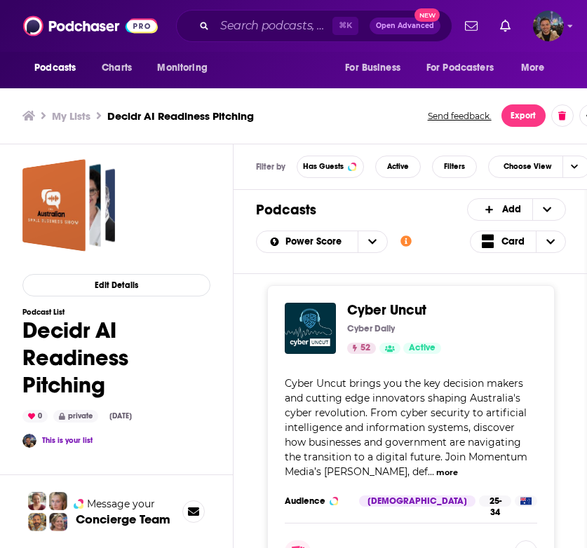
scroll to position [1, 0]
click at [80, 341] on h1 "Decidr AI Readiness Pitching" at bounding box center [116, 358] width 188 height 82
click at [126, 515] on h3 "Concierge Team" at bounding box center [123, 519] width 95 height 14
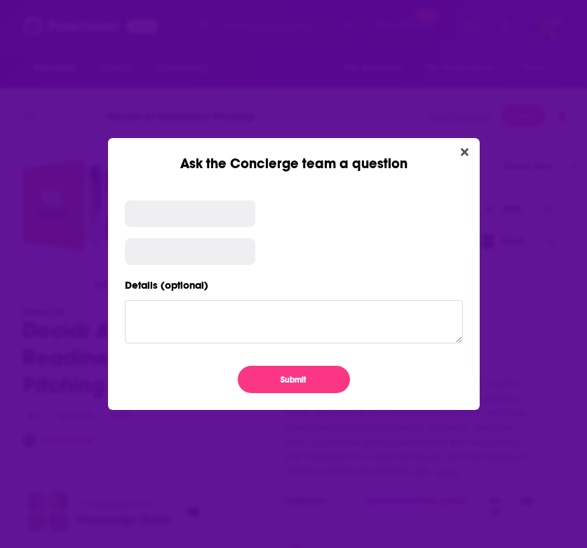
scroll to position [0, 0]
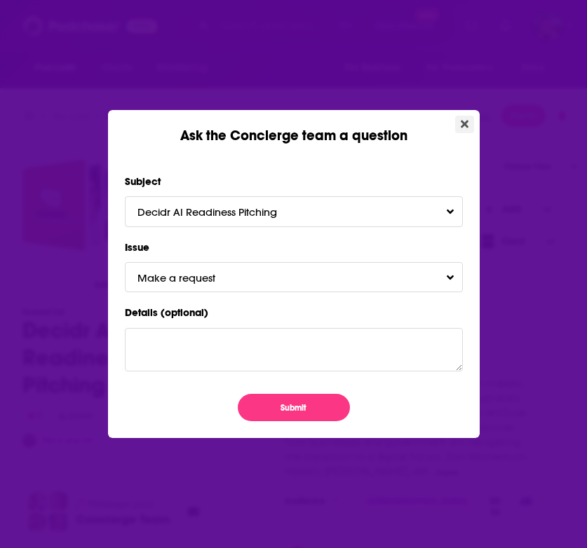
click at [462, 123] on icon "Close" at bounding box center [465, 125] width 8 height 8
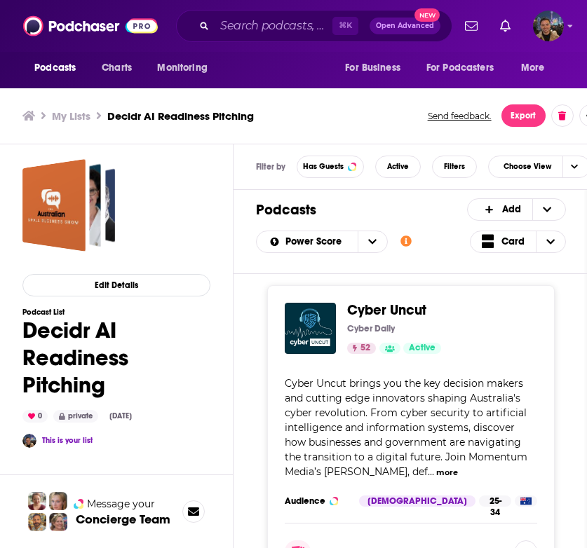
scroll to position [1, 0]
click at [41, 398] on h1 "Decidr AI Readiness Pitching" at bounding box center [116, 358] width 188 height 82
click at [129, 286] on button "Edit Details" at bounding box center [116, 285] width 188 height 22
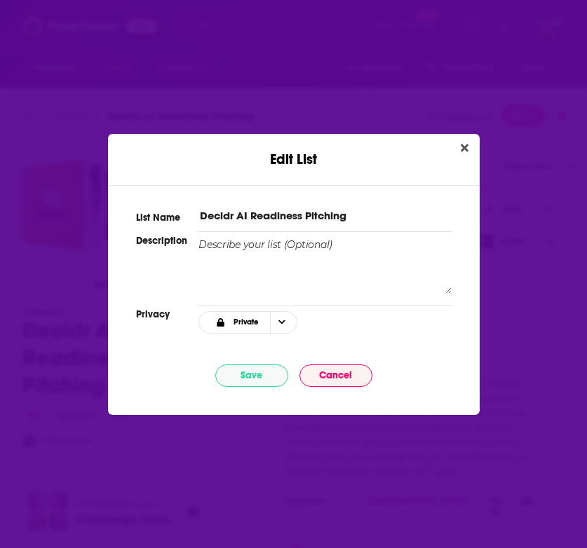
scroll to position [0, 0]
click at [468, 142] on button "Close" at bounding box center [464, 149] width 19 height 18
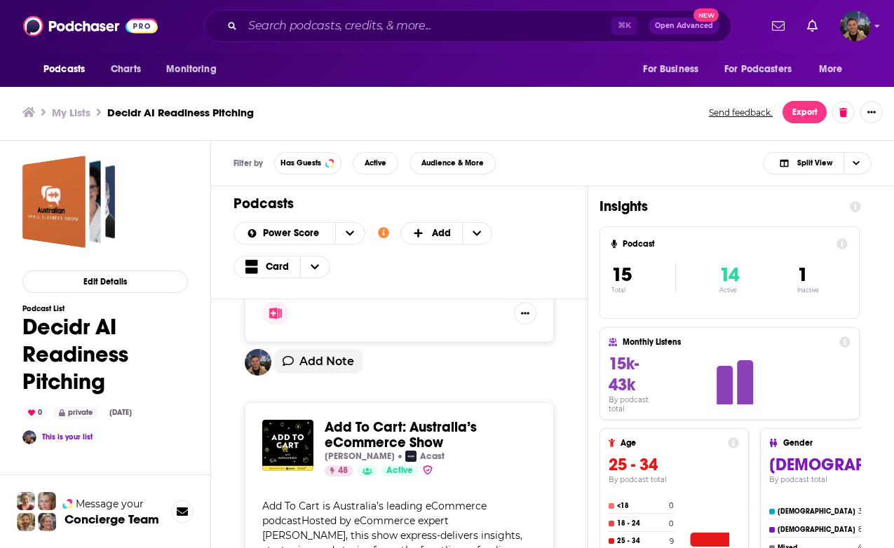
scroll to position [386, 0]
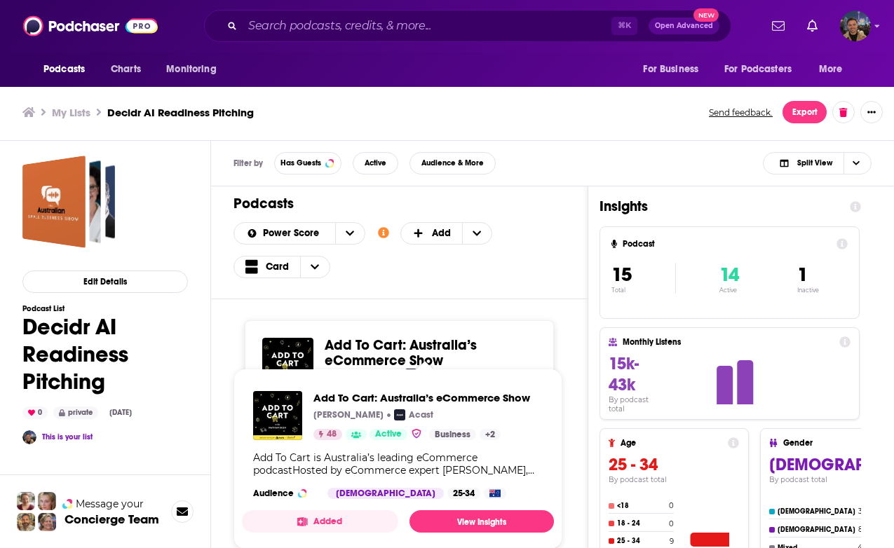
click at [416, 337] on span "Add To Cart: Australia’s eCommerce Show" at bounding box center [401, 353] width 152 height 33
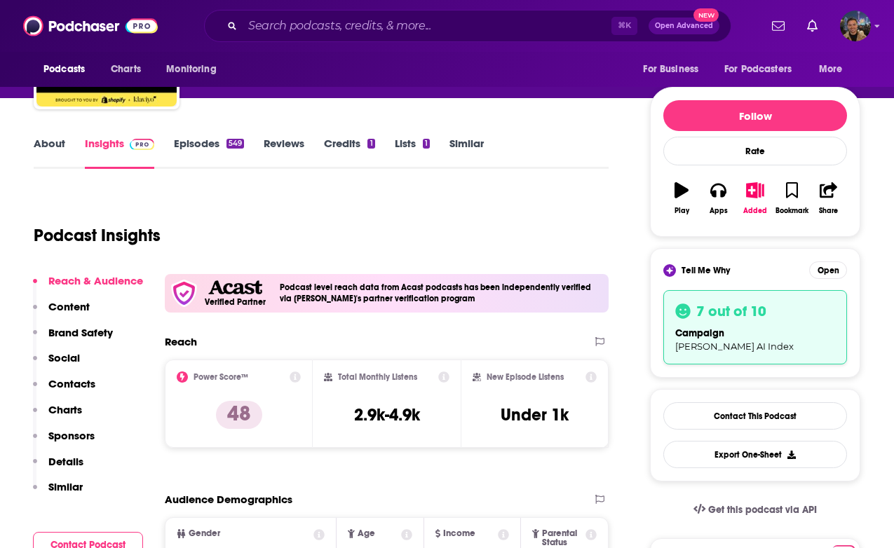
scroll to position [131, 0]
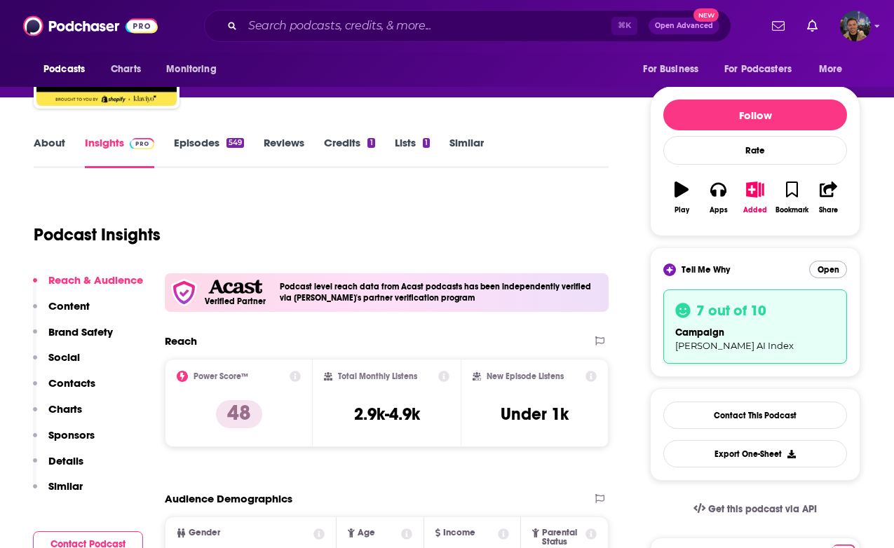
click at [836, 266] on button "Open" at bounding box center [828, 270] width 38 height 18
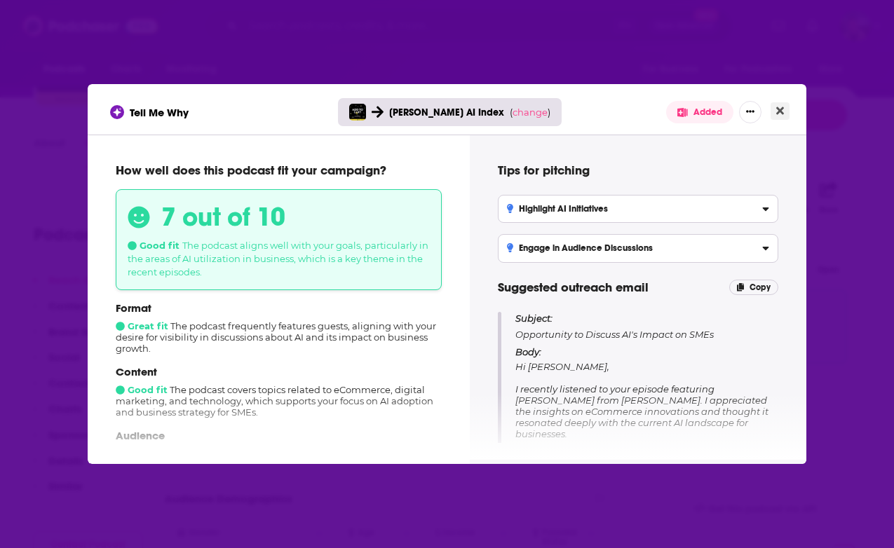
click at [778, 113] on icon "Close" at bounding box center [780, 111] width 8 height 8
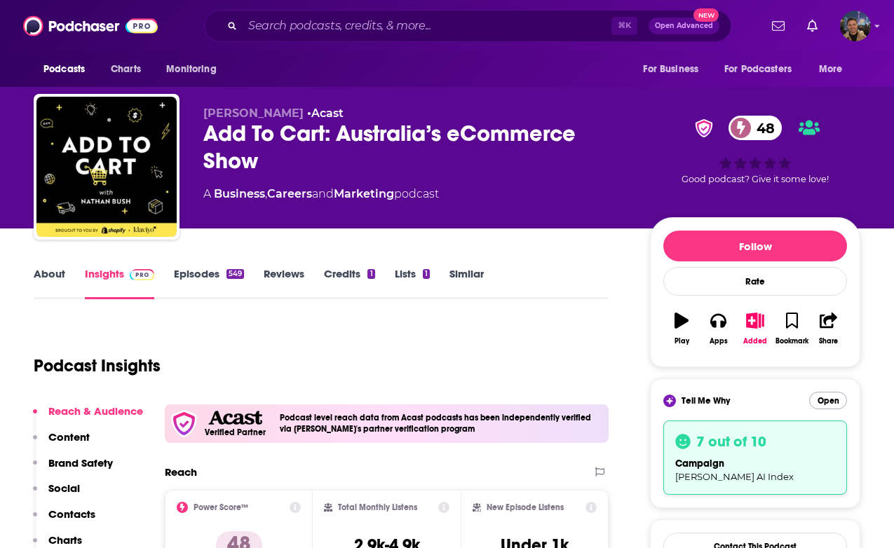
click at [832, 402] on button "Open" at bounding box center [828, 401] width 38 height 18
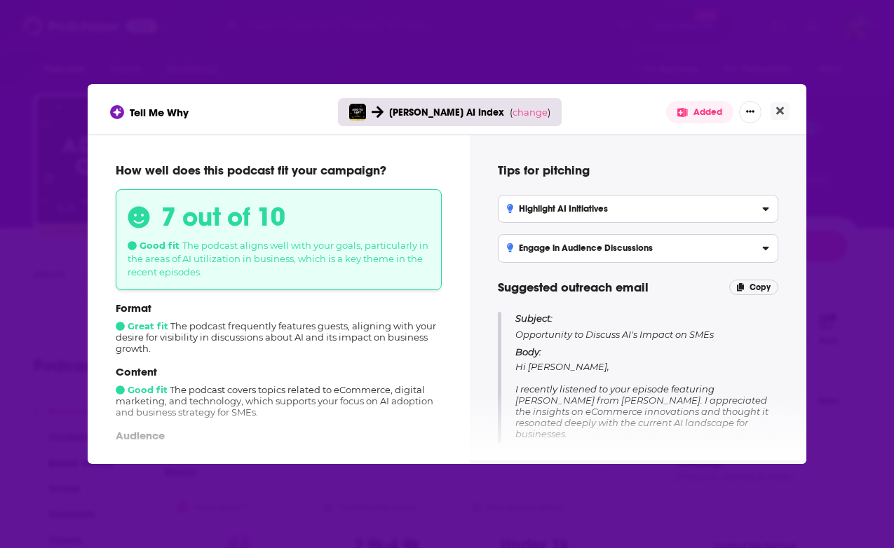
click at [320, 242] on span "The podcast aligns well with your goals, particularly in the areas of AI utiliz…" at bounding box center [278, 259] width 301 height 38
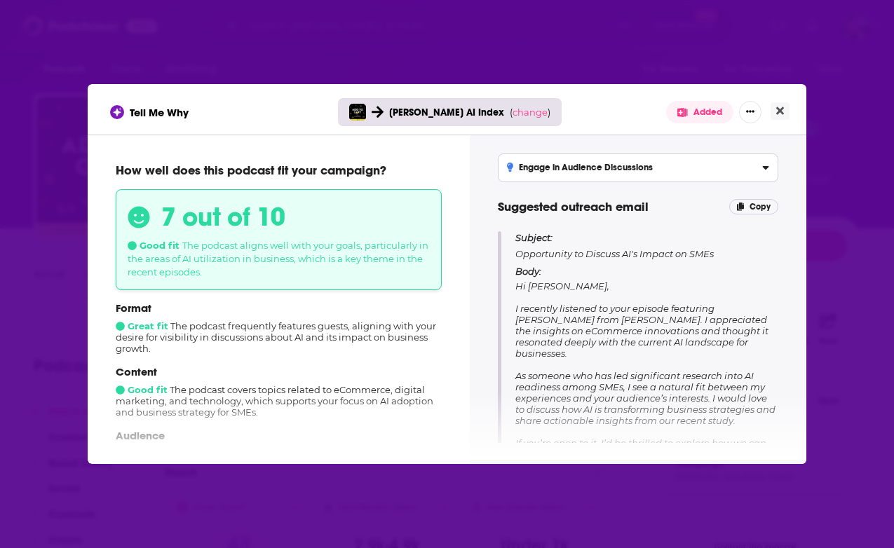
scroll to position [108, 0]
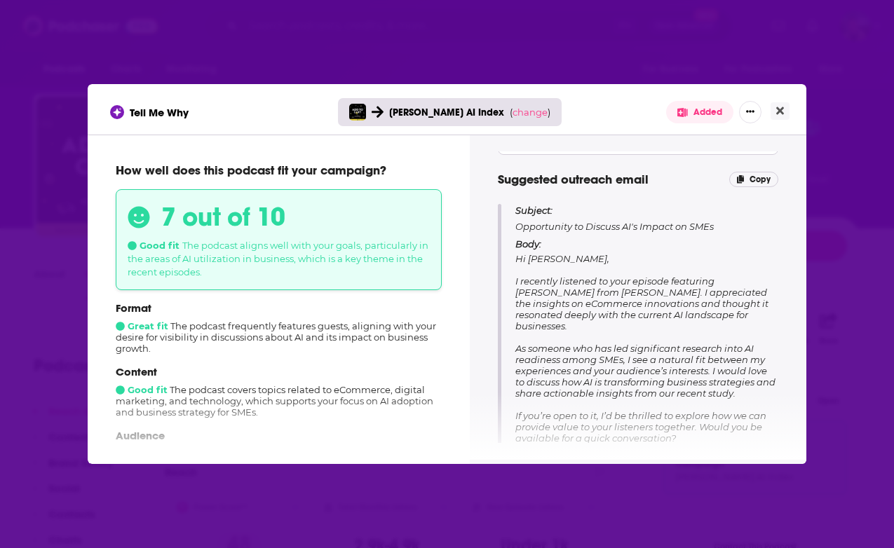
click at [621, 331] on span "Hi Nathan, I recently listened to your episode featuring Grant Arnott from Clic…" at bounding box center [645, 382] width 260 height 258
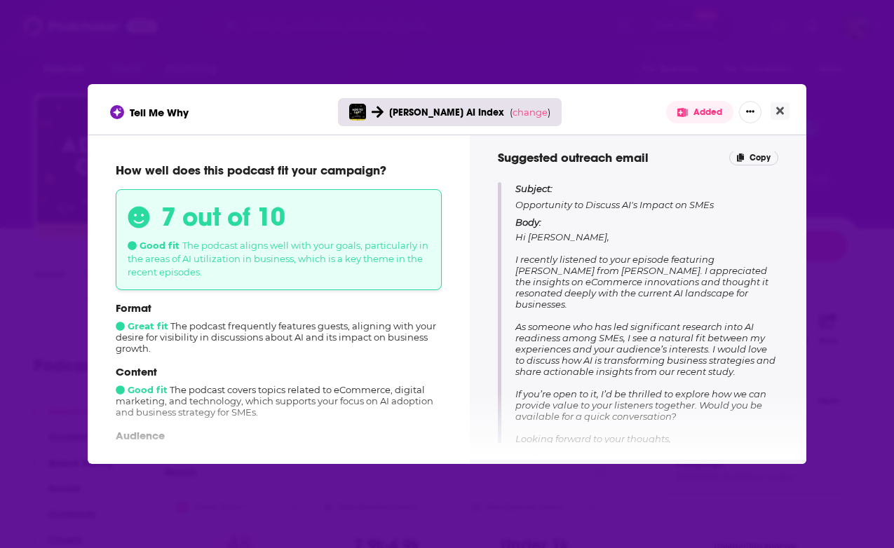
click at [621, 331] on span "Hi Nathan, I recently listened to your episode featuring Grant Arnott from Clic…" at bounding box center [645, 360] width 260 height 258
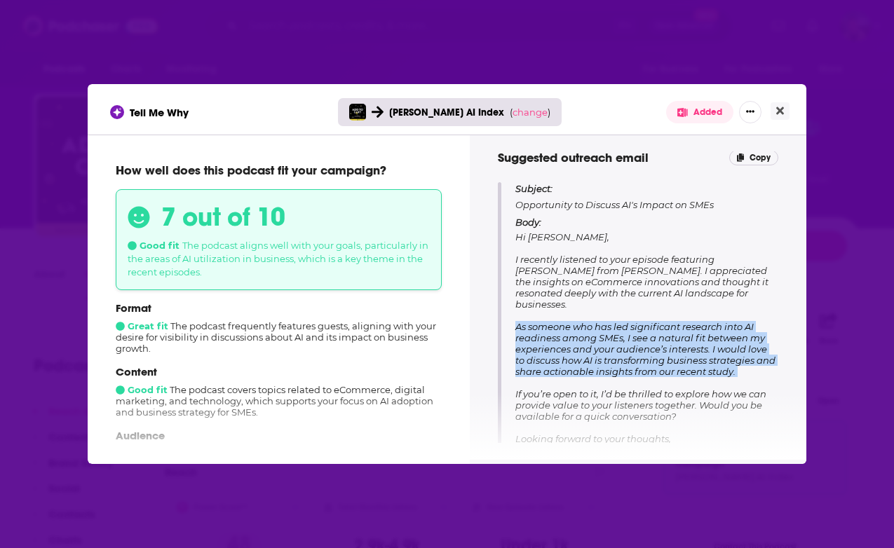
click at [621, 331] on span "Hi Nathan, I recently listened to your episode featuring Grant Arnott from Clic…" at bounding box center [645, 360] width 260 height 258
click at [663, 331] on span "Hi Nathan, I recently listened to your episode featuring Grant Arnott from Clic…" at bounding box center [645, 360] width 260 height 258
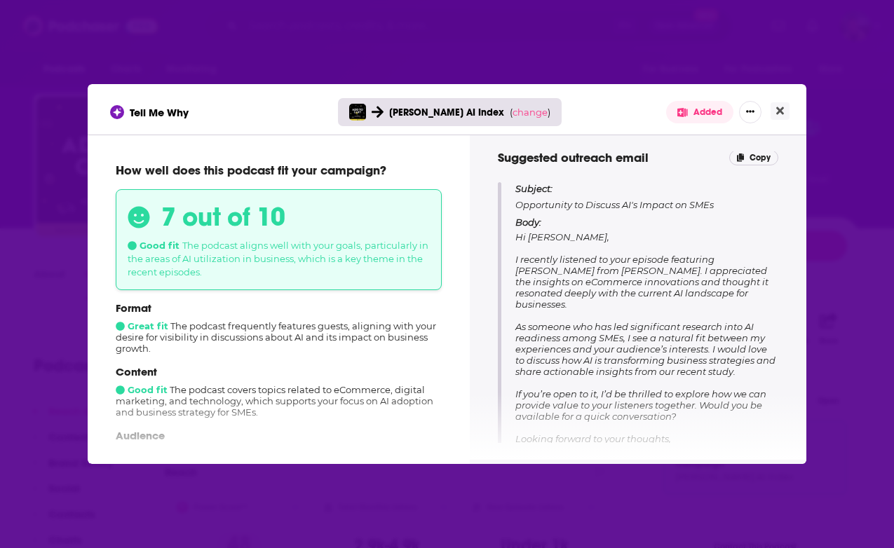
click at [663, 331] on span "Hi Nathan, I recently listened to your episode featuring Grant Arnott from Clic…" at bounding box center [645, 360] width 260 height 258
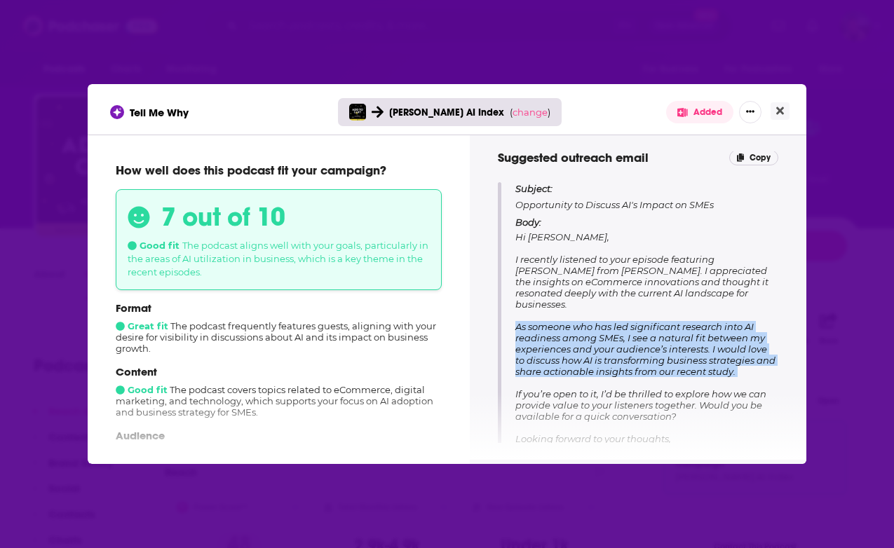
click at [663, 331] on span "Hi Nathan, I recently listened to your episode featuring Grant Arnott from Clic…" at bounding box center [645, 360] width 260 height 258
click at [690, 337] on span "Hi Nathan, I recently listened to your episode featuring Grant Arnott from Clic…" at bounding box center [645, 360] width 260 height 258
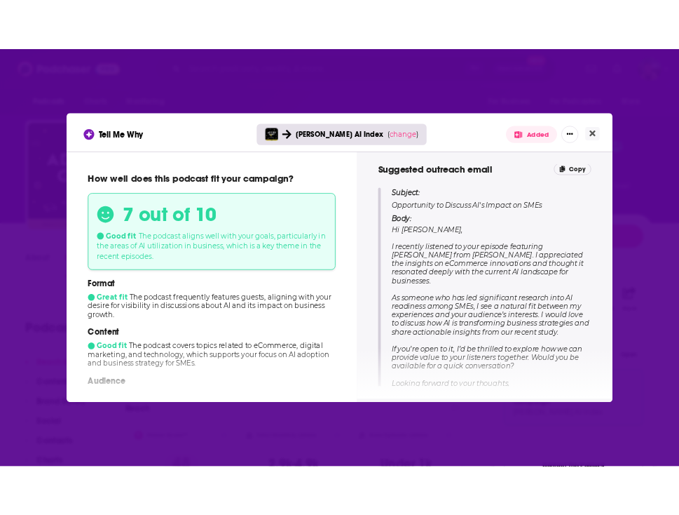
scroll to position [176, 0]
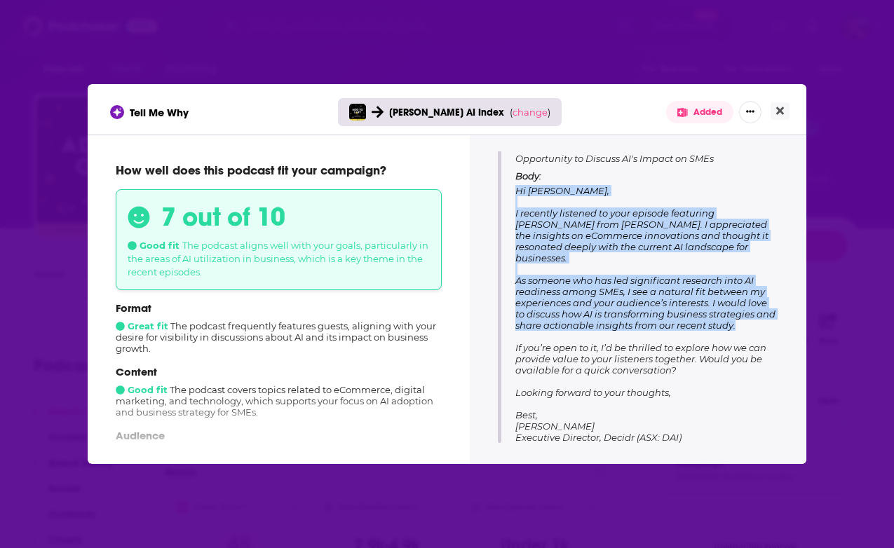
drag, startPoint x: 746, startPoint y: 311, endPoint x: 512, endPoint y: 186, distance: 265.3
click at [512, 186] on div "Subject: Opportunity to Discuss AI's Impact on SMEs Body: Hi Nathan, I recently…" at bounding box center [638, 289] width 280 height 307
copy span "Hi Nathan, I recently listened to your episode featuring Grant Arnott from Clic…"
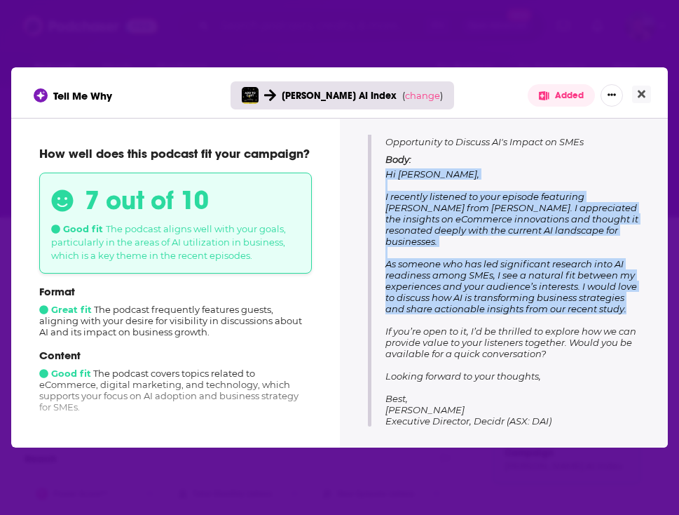
drag, startPoint x: 144, startPoint y: 233, endPoint x: 607, endPoint y: 208, distance: 463.4
click at [607, 208] on span "Hi Nathan, I recently listened to your episode featuring Grant Arnott from Clic…" at bounding box center [512, 297] width 253 height 258
click at [644, 93] on icon "Close" at bounding box center [642, 94] width 8 height 8
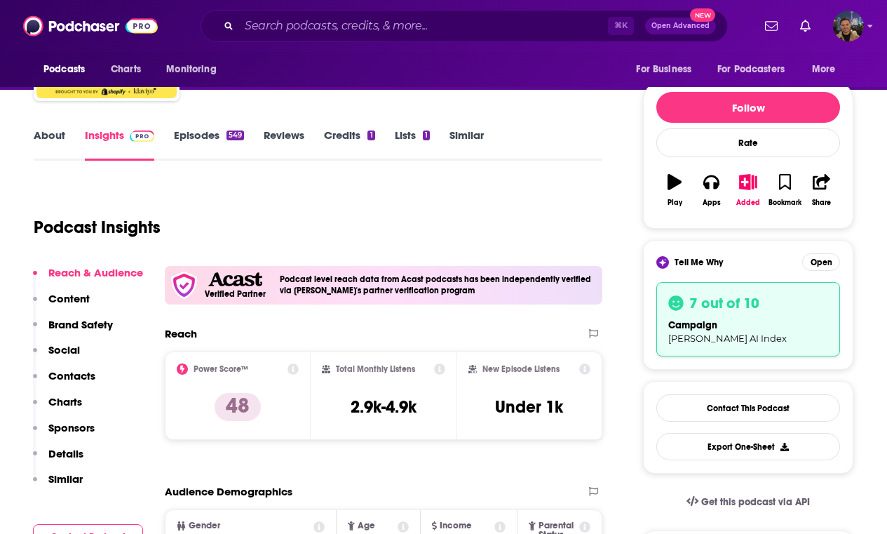
scroll to position [139, 1]
click at [81, 370] on p "Contacts" at bounding box center [71, 375] width 47 height 13
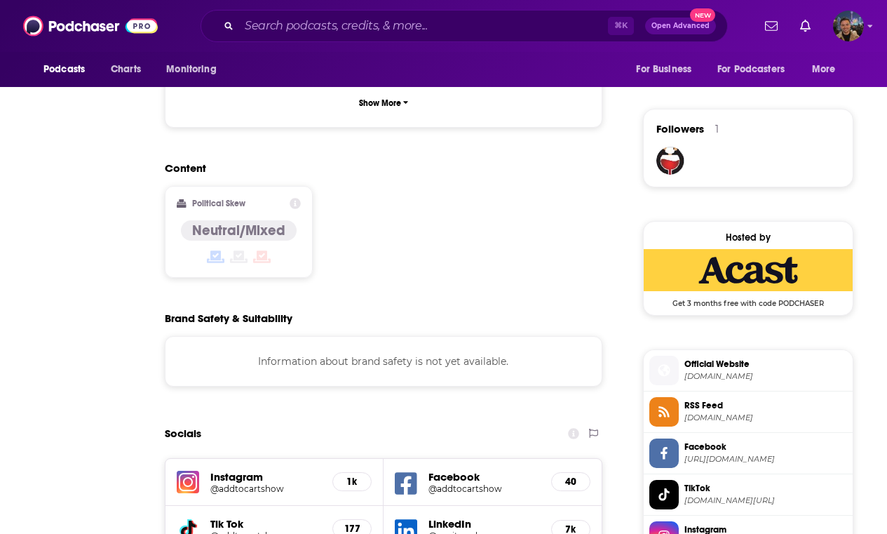
scroll to position [1418, 0]
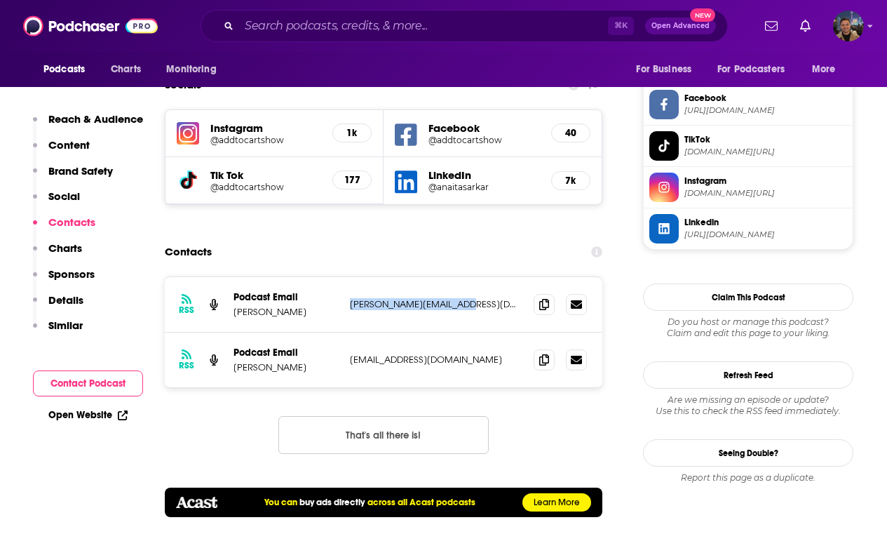
drag, startPoint x: 485, startPoint y: 260, endPoint x: 347, endPoint y: 261, distance: 138.1
click at [347, 277] on div "RSS Podcast Email Nathan Bush nathan@addtocart.com.au nathan@addtocart.com.au" at bounding box center [383, 304] width 437 height 55
copy p "nathan@addtocart.com.au"
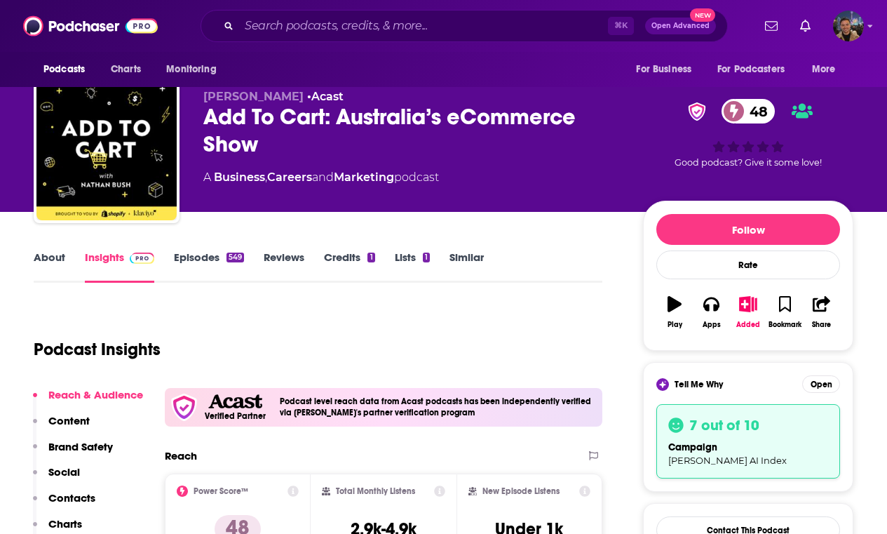
scroll to position [18, 0]
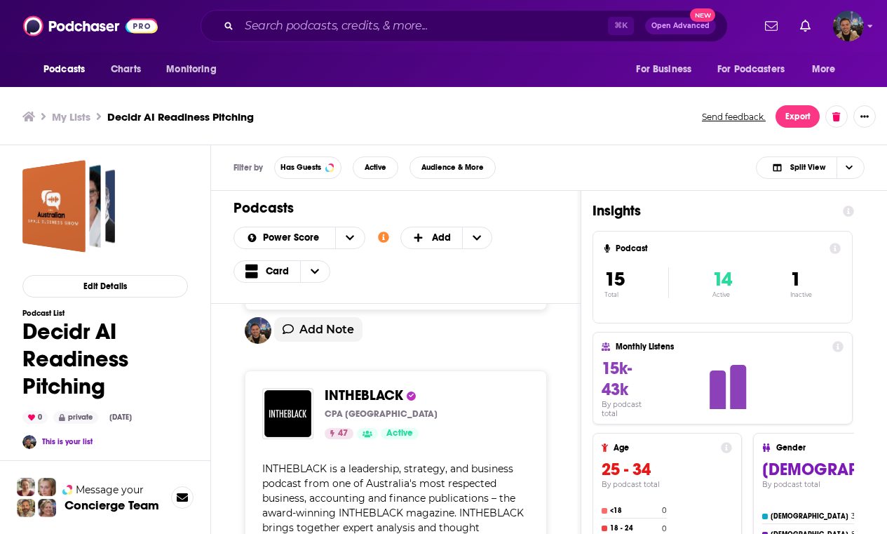
scroll to position [801, 0]
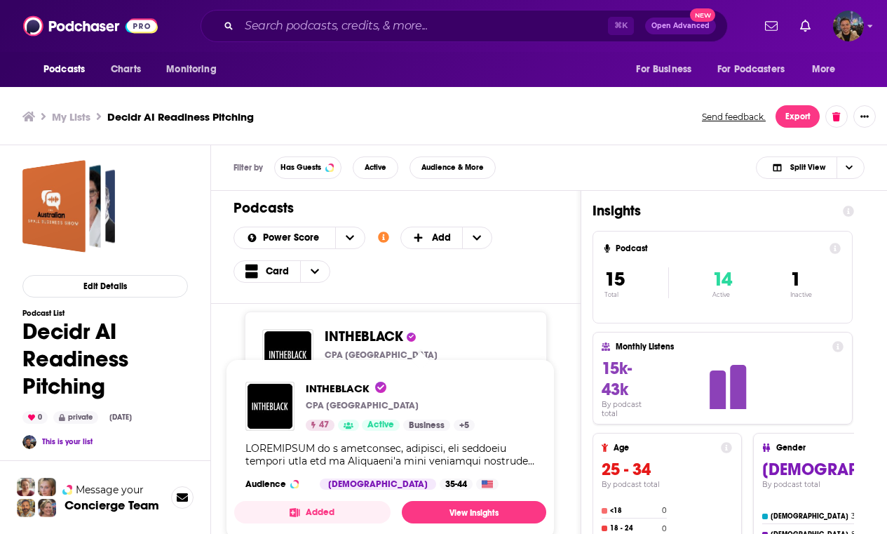
click at [343, 332] on span "INTHEBLACK" at bounding box center [364, 336] width 79 height 18
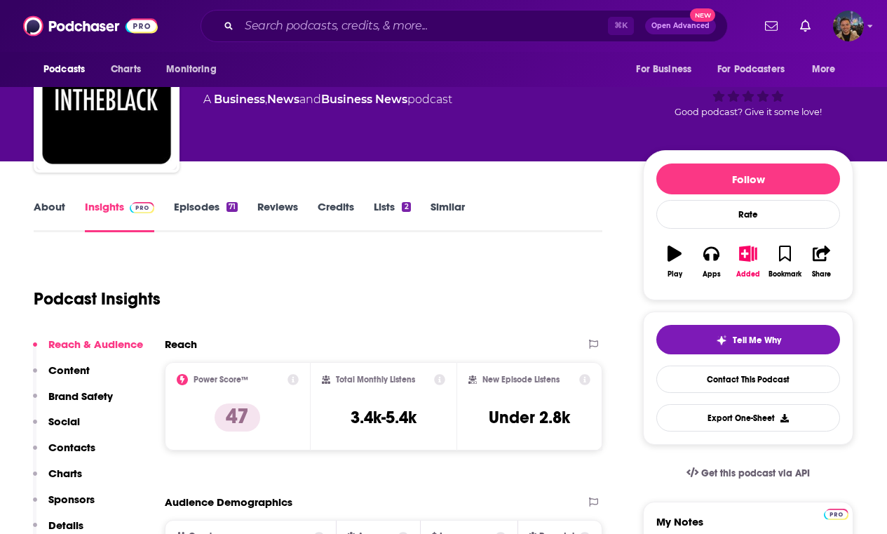
scroll to position [67, 0]
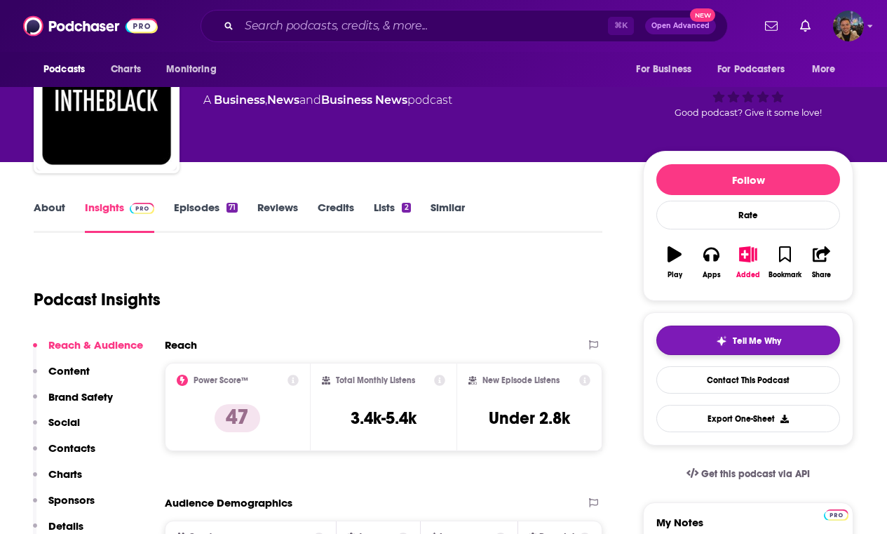
click at [773, 346] on button "Tell Me Why" at bounding box center [748, 339] width 184 height 29
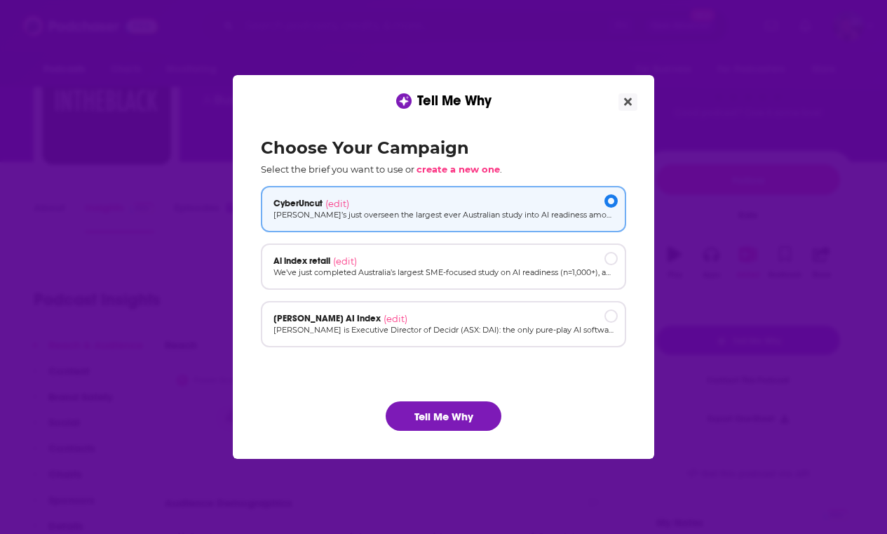
click at [388, 169] on p "Select the brief you want to use or create a new one ." at bounding box center [443, 168] width 365 height 11
click at [388, 170] on p "Select the brief you want to use or create a new one ." at bounding box center [443, 168] width 365 height 11
click at [442, 412] on button "Tell Me Why" at bounding box center [444, 415] width 116 height 29
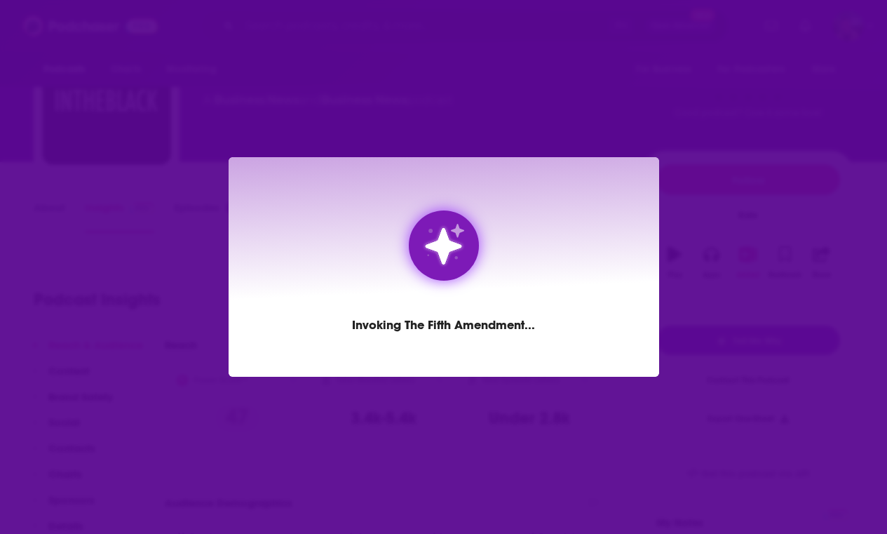
click at [578, 131] on div "Invoking the fifth amendment ..." at bounding box center [443, 267] width 887 height 534
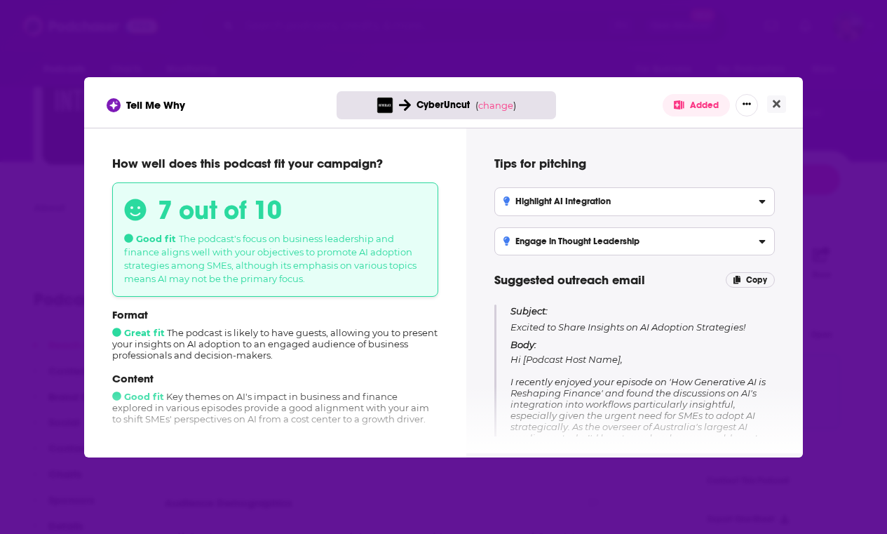
scroll to position [48, 0]
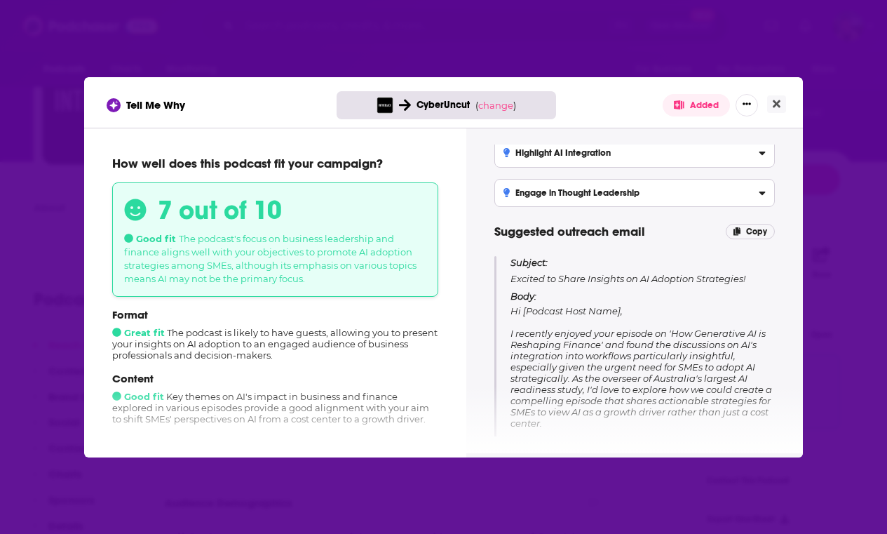
click at [595, 341] on span "Hi [Podcast Host Name], I recently enjoyed your episode on 'How Generative AI i…" at bounding box center [641, 428] width 262 height 247
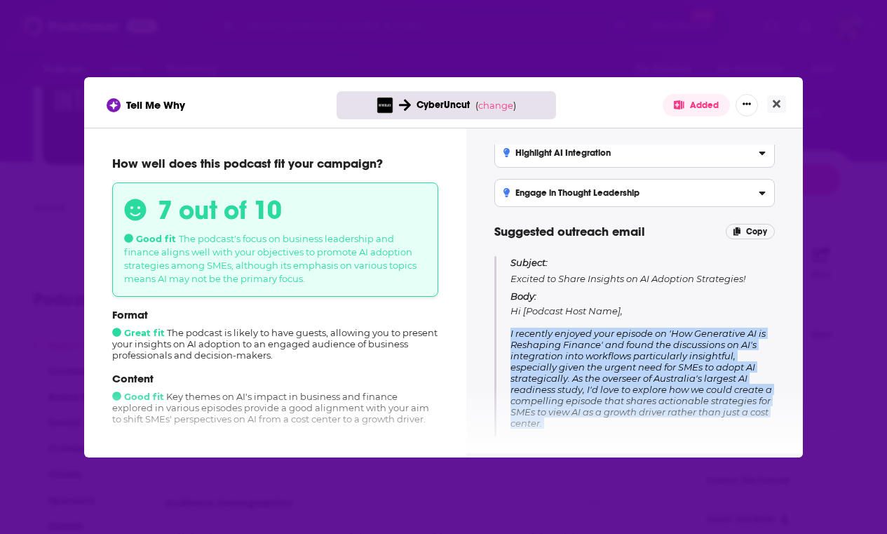
click at [595, 341] on span "Hi [Podcast Host Name], I recently enjoyed your episode on 'How Generative AI i…" at bounding box center [641, 428] width 262 height 247
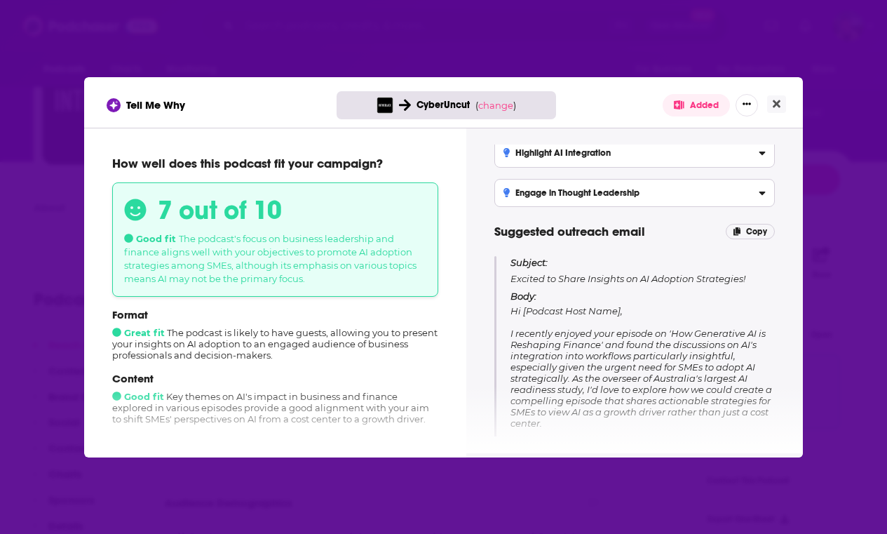
click at [624, 341] on span "Hi [Podcast Host Name], I recently enjoyed your episode on 'How Generative AI i…" at bounding box center [641, 428] width 262 height 247
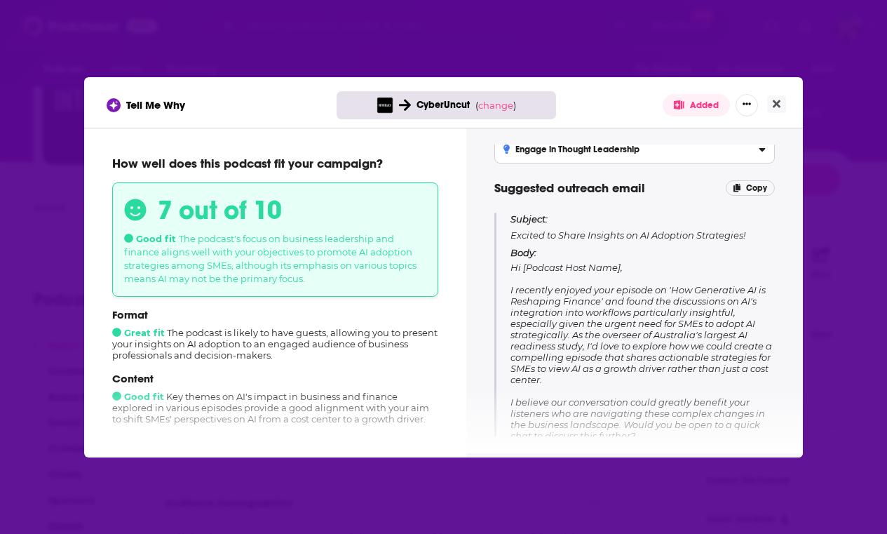
scroll to position [101, 0]
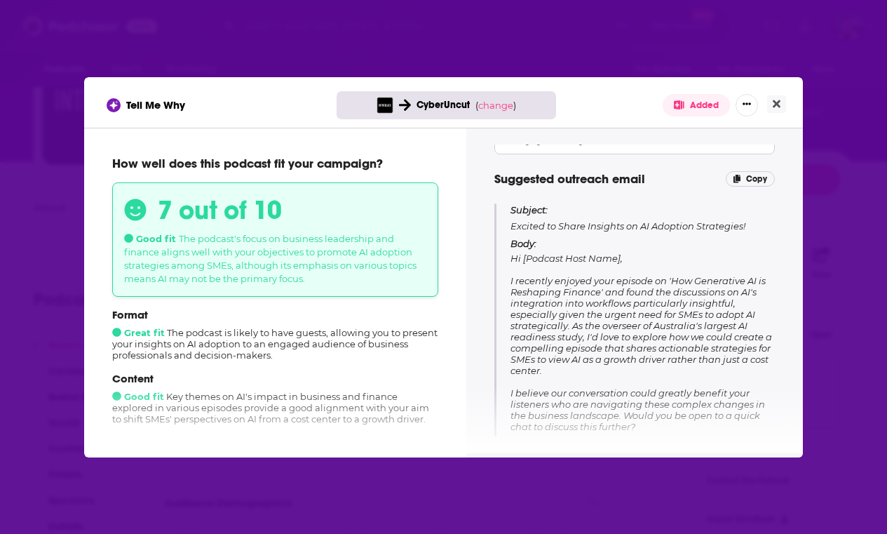
click at [624, 341] on span "Hi [Podcast Host Name], I recently enjoyed your episode on 'How Generative AI i…" at bounding box center [641, 375] width 262 height 247
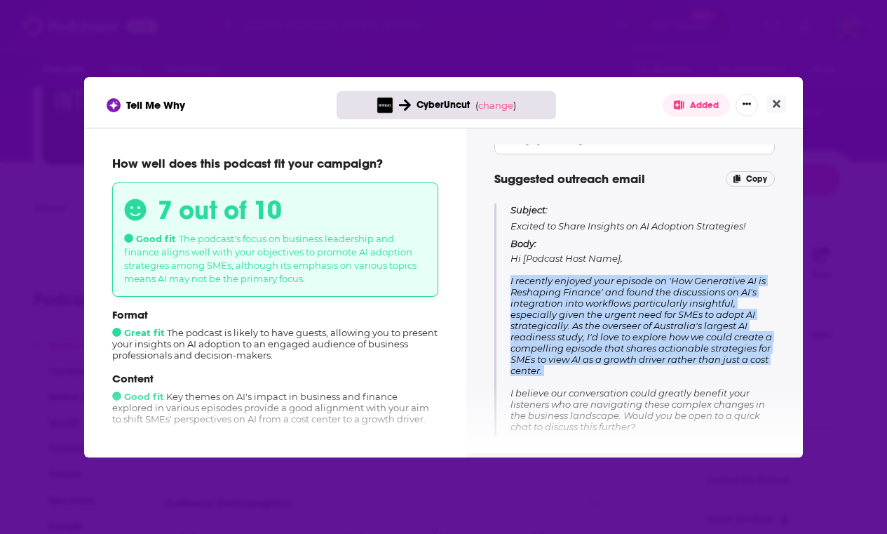
click at [624, 341] on span "Hi [Podcast Host Name], I recently enjoyed your episode on 'How Generative AI i…" at bounding box center [641, 375] width 262 height 247
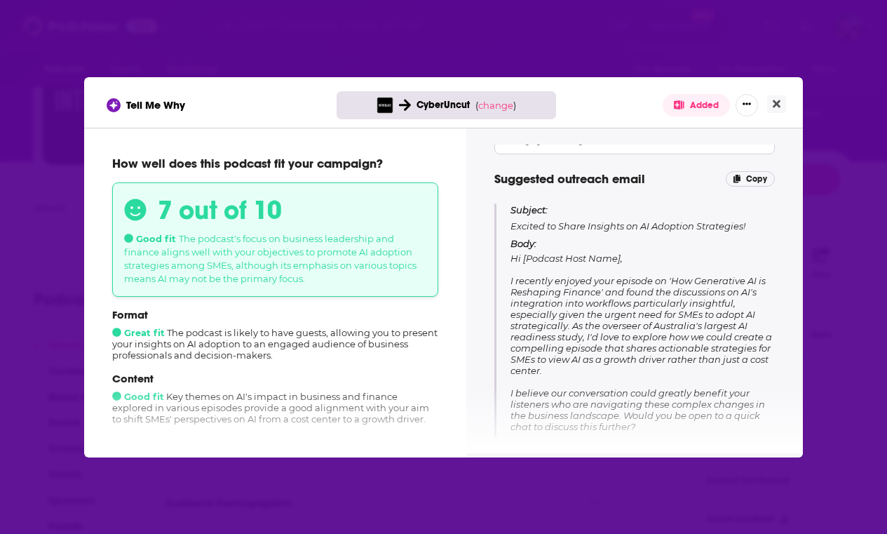
click at [644, 341] on span "Hi [Podcast Host Name], I recently enjoyed your episode on 'How Generative AI i…" at bounding box center [641, 375] width 262 height 247
click at [573, 369] on p "Body: Hi [Podcast Host Name], I recently enjoyed your episode on 'How Generativ…" at bounding box center [642, 369] width 264 height 262
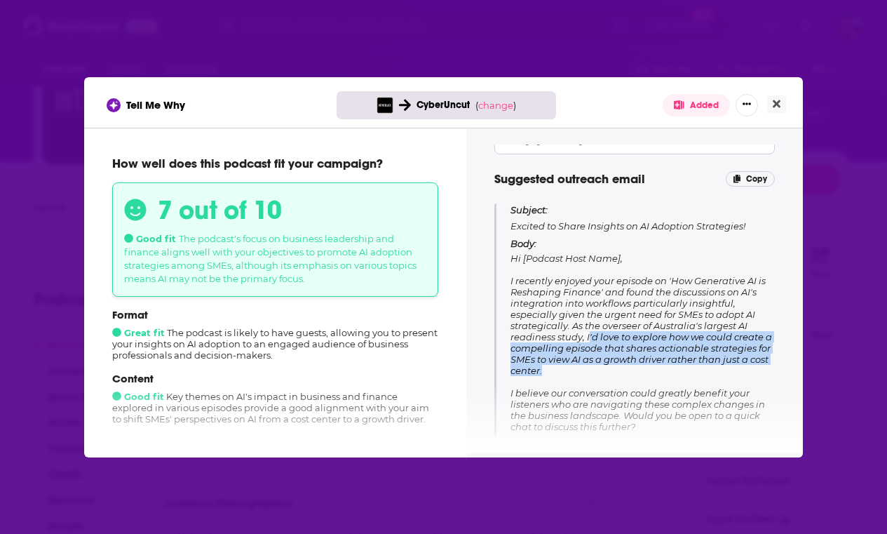
drag, startPoint x: 586, startPoint y: 368, endPoint x: 590, endPoint y: 339, distance: 29.0
click at [590, 339] on p "Body: Hi [Podcast Host Name], I recently enjoyed your episode on 'How Generativ…" at bounding box center [642, 369] width 264 height 262
copy span "'d love to explore how we could create a compelling episode that shares actiona…"
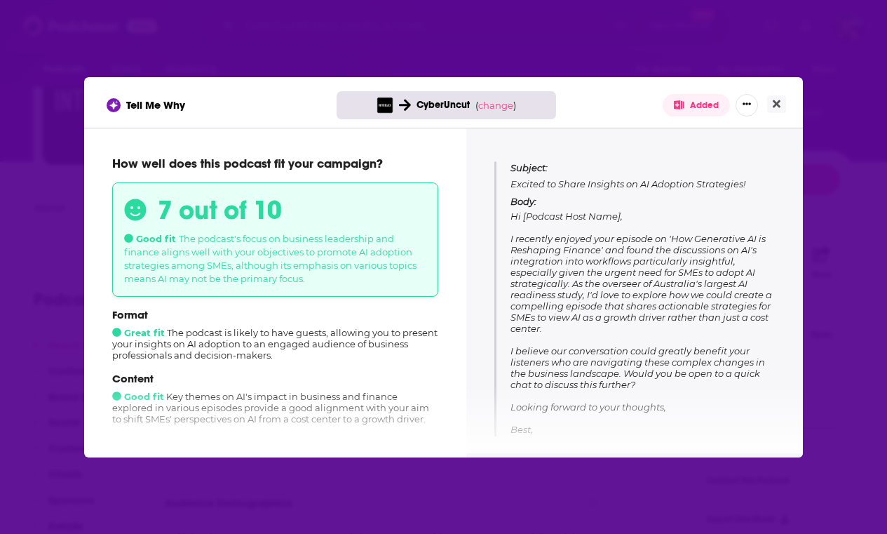
click at [590, 350] on span "Hi [Podcast Host Name], I recently enjoyed your episode on 'How Generative AI i…" at bounding box center [641, 333] width 262 height 247
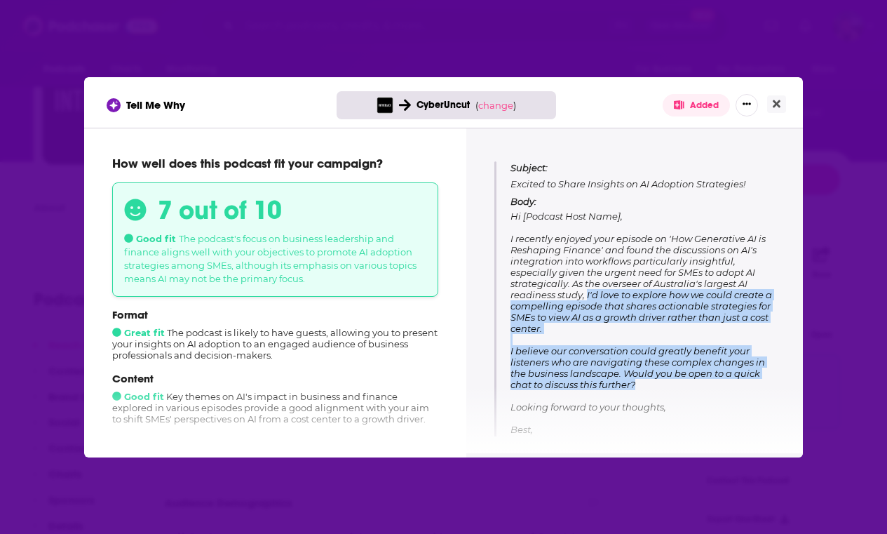
drag, startPoint x: 588, startPoint y: 293, endPoint x: 646, endPoint y: 383, distance: 107.5
click at [646, 383] on p "Body: Hi [Podcast Host Name], I recently enjoyed your episode on 'How Generativ…" at bounding box center [642, 327] width 264 height 262
copy span "I'd love to explore how we could create a compelling episode that shares action…"
click at [780, 107] on button "Close" at bounding box center [776, 104] width 19 height 18
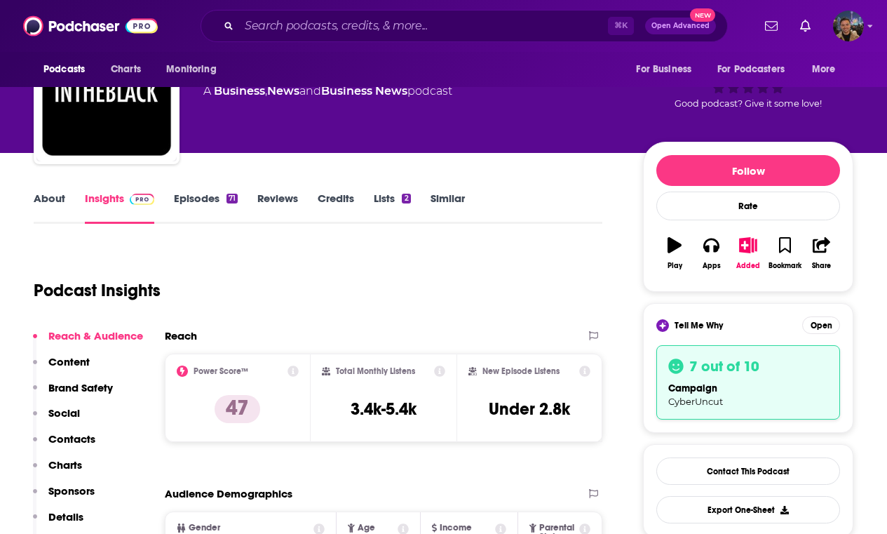
scroll to position [184, 0]
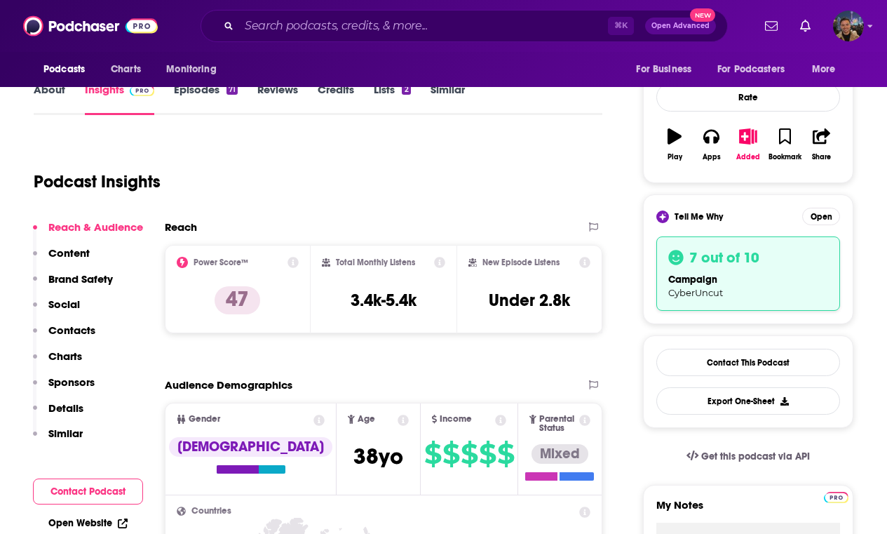
click at [75, 325] on p "Contacts" at bounding box center [71, 329] width 47 height 13
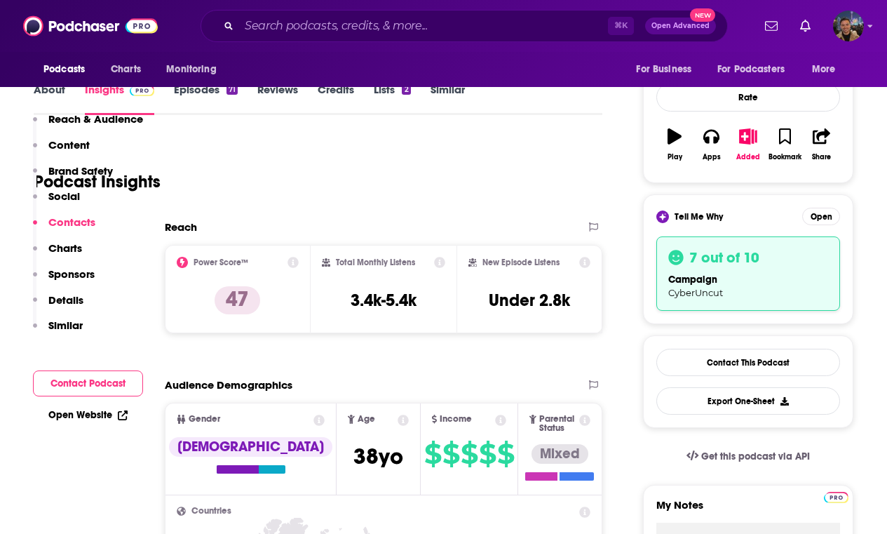
scroll to position [1340, 0]
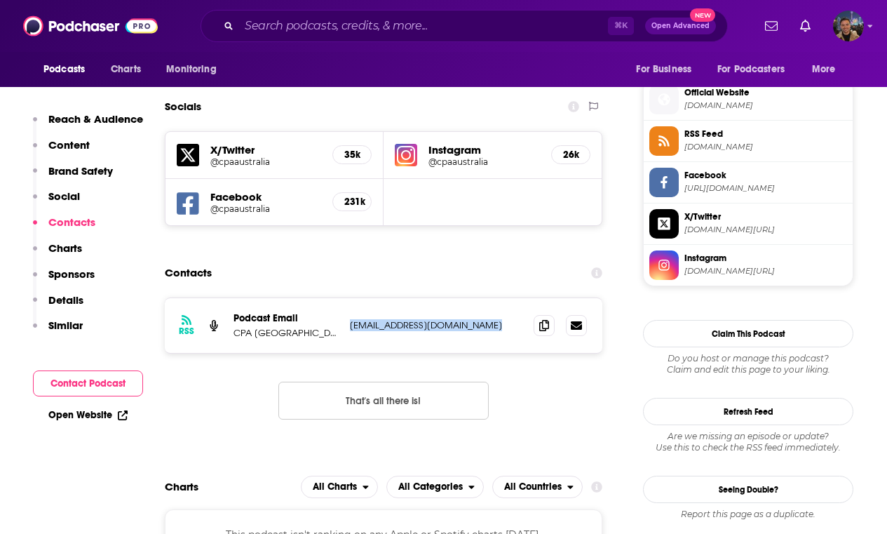
drag, startPoint x: 497, startPoint y: 260, endPoint x: 356, endPoint y: 254, distance: 141.1
click at [356, 298] on div "RSS Podcast Email CPA Australia podcasts@cpaaustralia.com.au podcasts@cpaaustra…" at bounding box center [383, 325] width 437 height 55
copy p "podcasts@cpaaustralia.com.au"
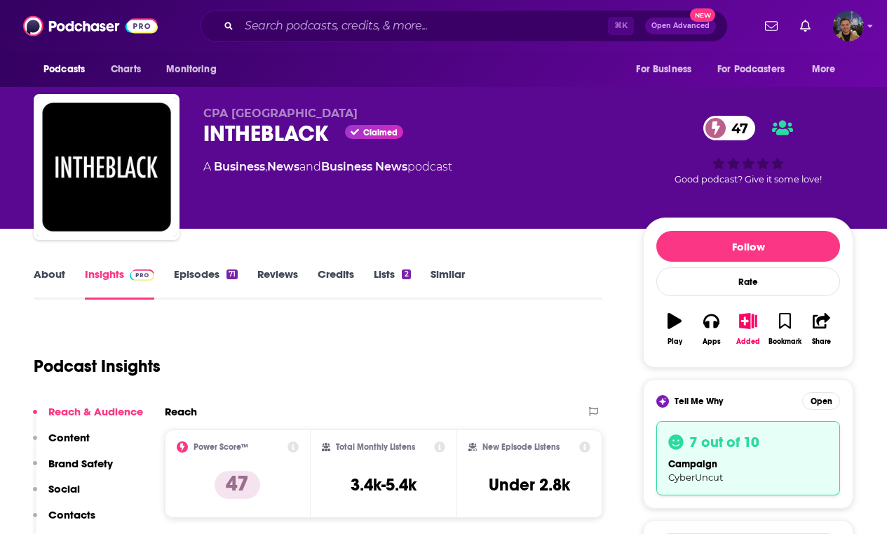
scroll to position [0, 0]
click at [51, 275] on link "About" at bounding box center [50, 283] width 32 height 32
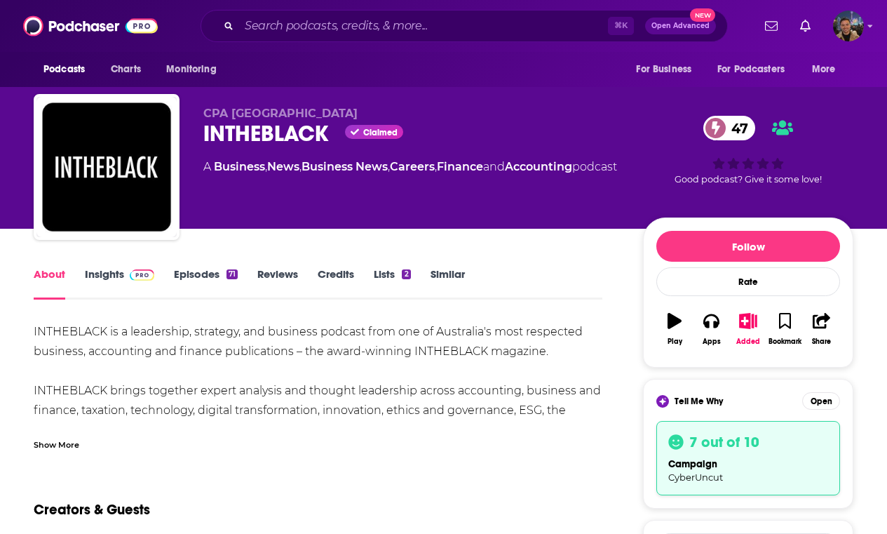
scroll to position [29, 0]
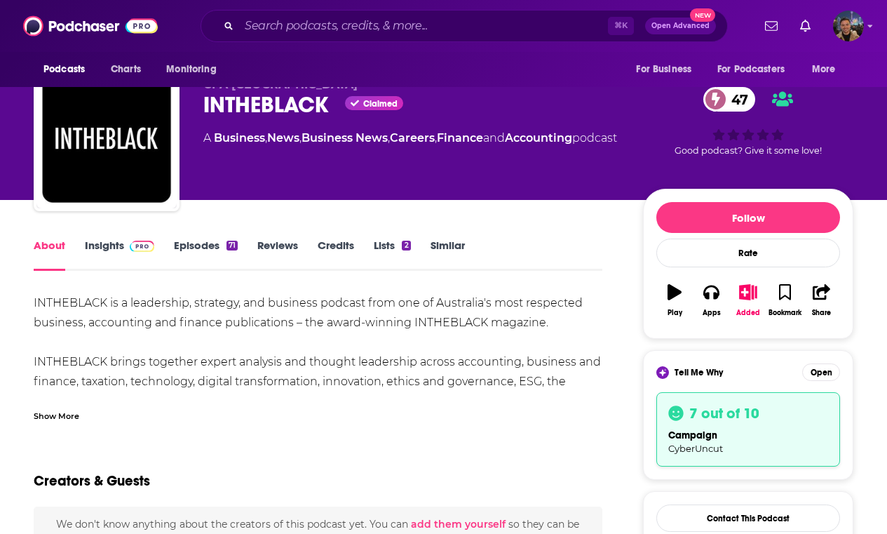
click at [69, 412] on div "Show More" at bounding box center [57, 414] width 46 height 13
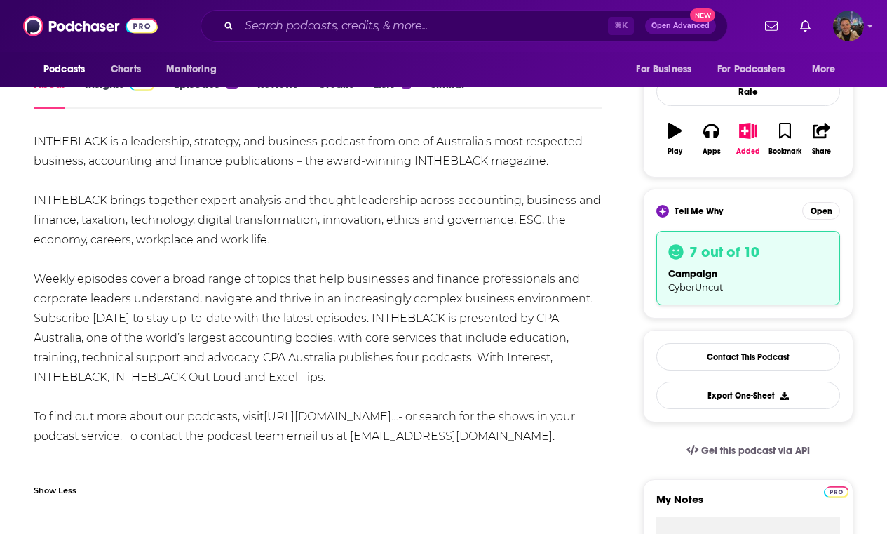
scroll to position [281, 0]
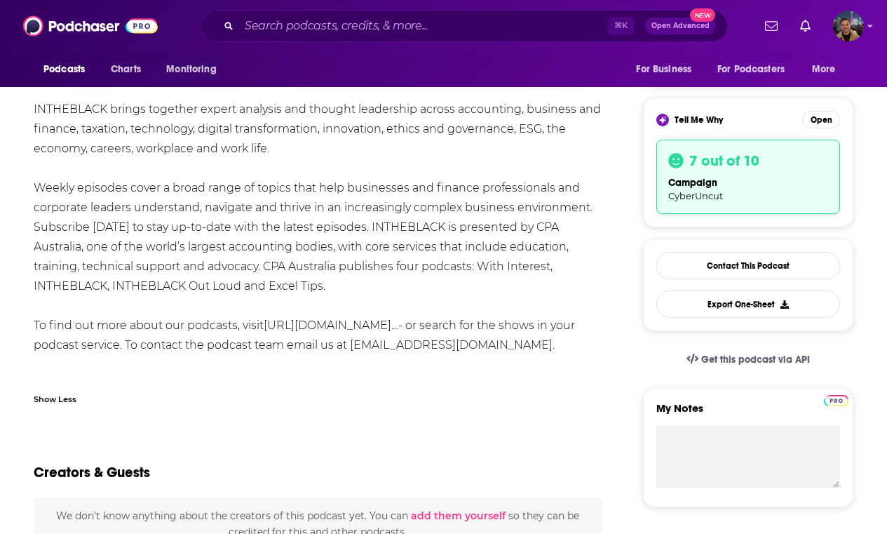
click at [211, 268] on div "INTHEBLACK is a leadership, strategy, and business podcast from one of Australi…" at bounding box center [318, 198] width 569 height 314
click at [298, 255] on div "INTHEBLACK is a leadership, strategy, and business podcast from one of Australi…" at bounding box center [318, 198] width 569 height 314
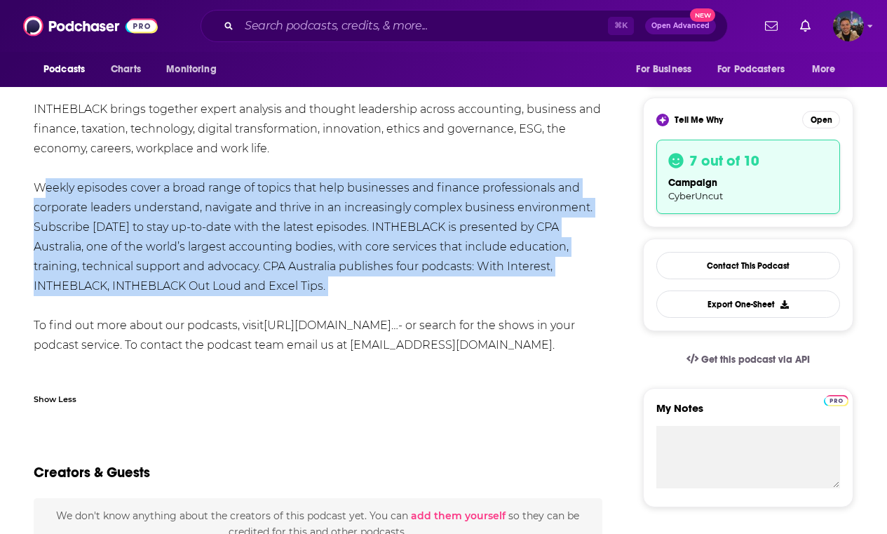
click at [298, 255] on div "INTHEBLACK is a leadership, strategy, and business podcast from one of Australi…" at bounding box center [318, 198] width 569 height 314
click at [324, 255] on div "INTHEBLACK is a leadership, strategy, and business podcast from one of Australi…" at bounding box center [318, 198] width 569 height 314
click at [356, 268] on div "INTHEBLACK is a leadership, strategy, and business podcast from one of Australi…" at bounding box center [318, 198] width 569 height 314
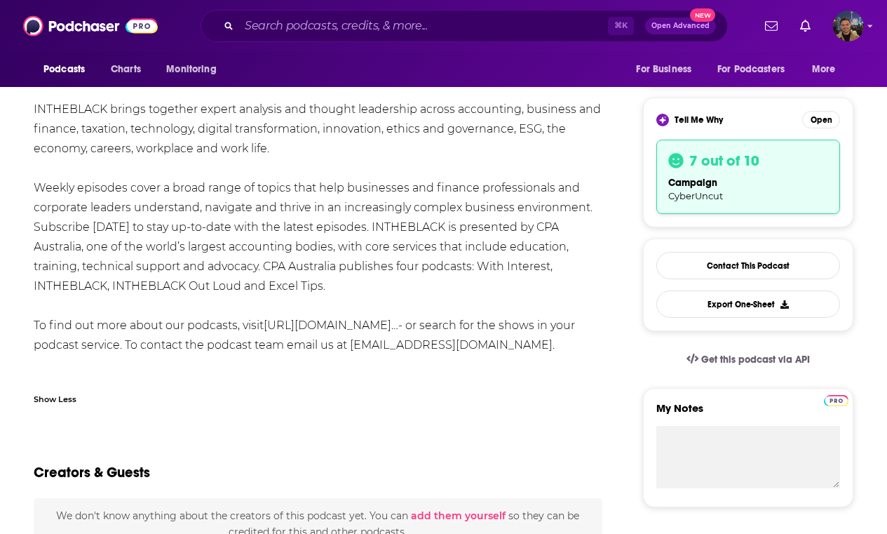
click at [356, 268] on div "INTHEBLACK is a leadership, strategy, and business podcast from one of Australi…" at bounding box center [318, 198] width 569 height 314
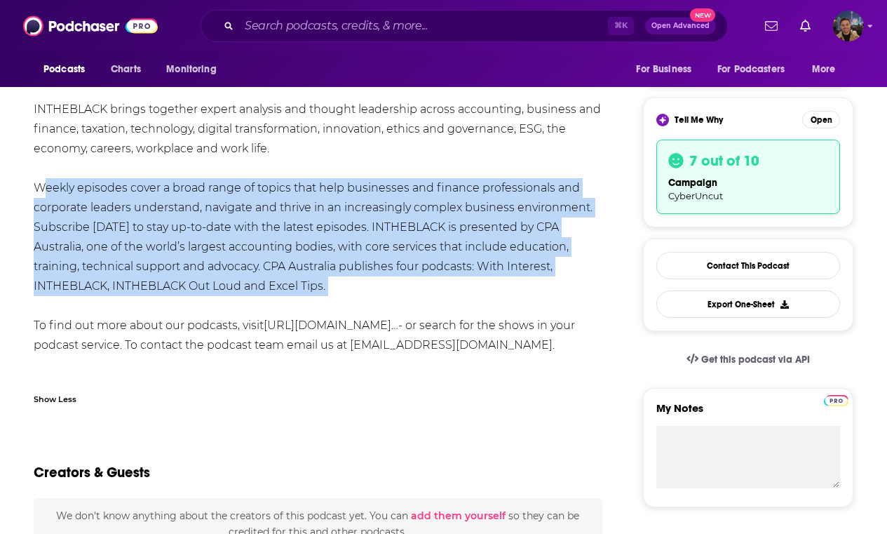
click at [356, 268] on div "INTHEBLACK is a leadership, strategy, and business podcast from one of Australi…" at bounding box center [318, 198] width 569 height 314
click at [359, 268] on div "INTHEBLACK is a leadership, strategy, and business podcast from one of Australi…" at bounding box center [318, 198] width 569 height 314
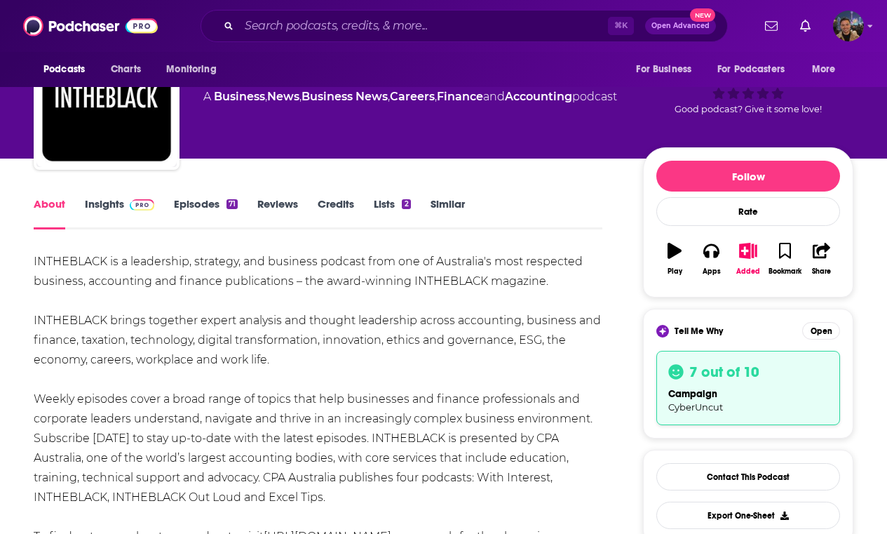
scroll to position [69, 0]
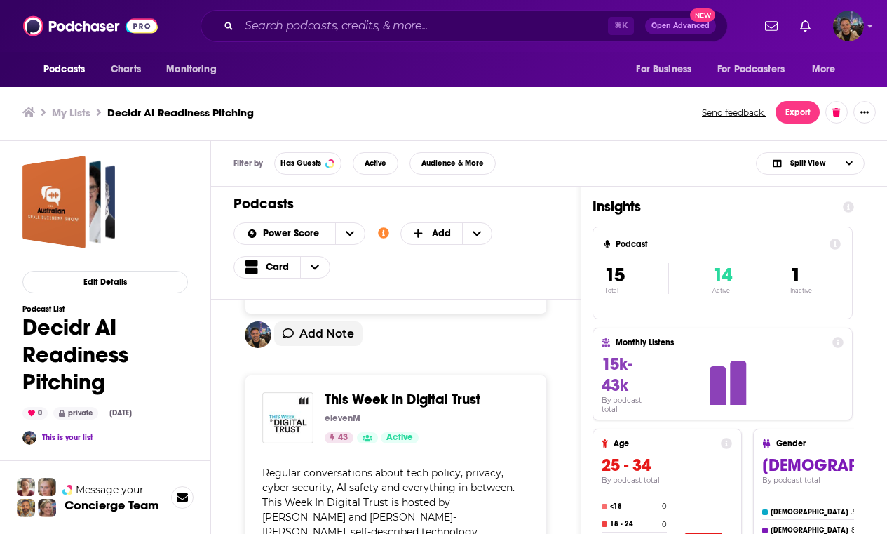
scroll to position [1129, 0]
click at [366, 400] on span "This Week In Digital Trust" at bounding box center [403, 400] width 156 height 18
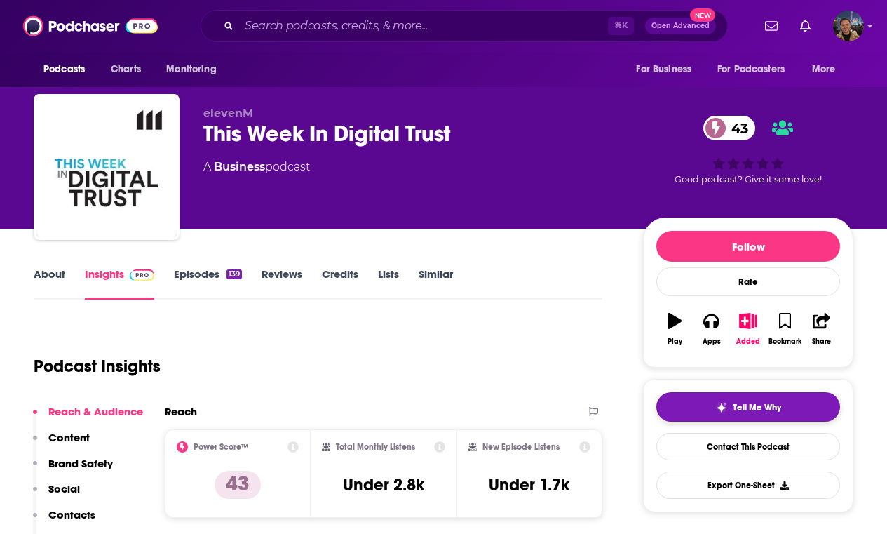
click at [752, 413] on button "Tell Me Why" at bounding box center [748, 406] width 184 height 29
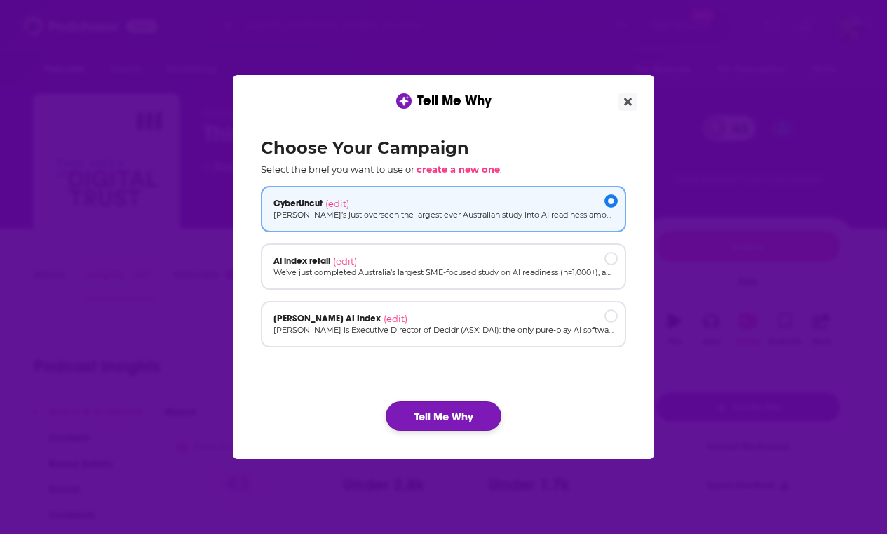
click at [459, 405] on button "Tell Me Why" at bounding box center [444, 415] width 116 height 29
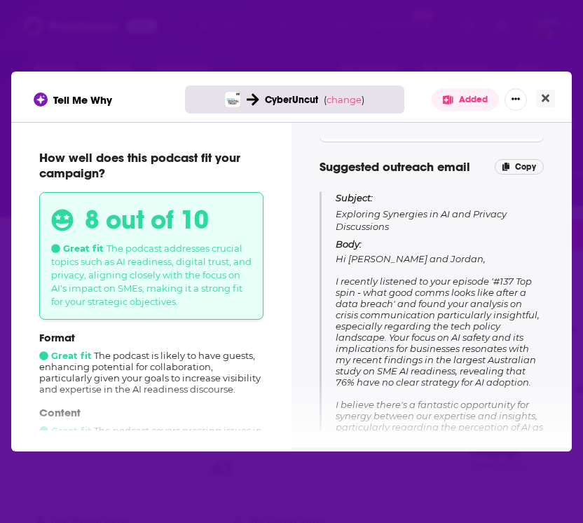
scroll to position [135, 0]
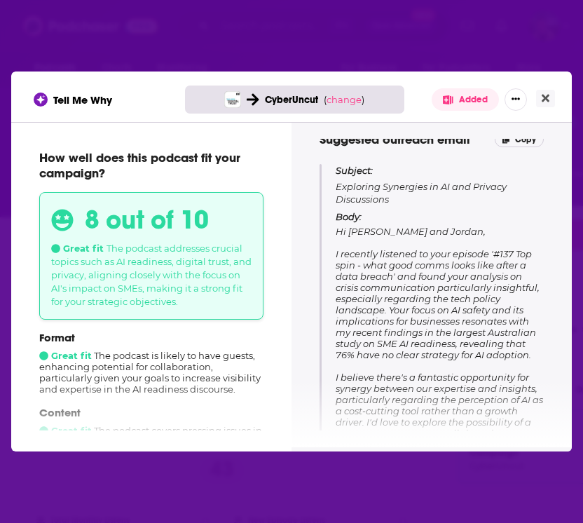
click at [407, 276] on span "Hi Arjun and Jordan, I recently listened to your episode '#137 Top spin - what …" at bounding box center [440, 394] width 208 height 337
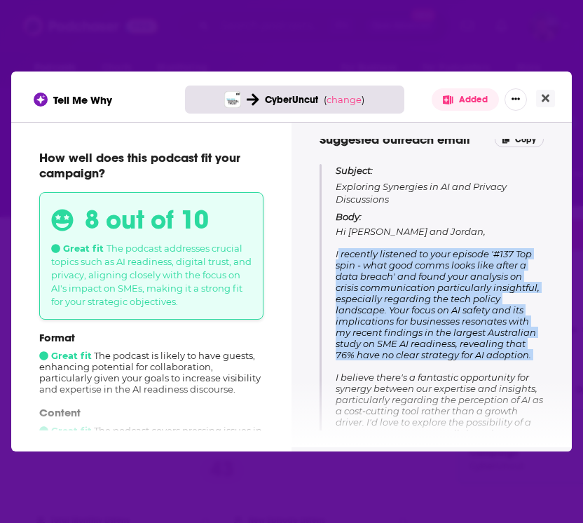
click at [407, 276] on span "Hi Arjun and Jordan, I recently listened to your episode '#137 Top spin - what …" at bounding box center [440, 394] width 208 height 337
click at [435, 276] on span "Hi Arjun and Jordan, I recently listened to your episode '#137 Top spin - what …" at bounding box center [440, 394] width 208 height 337
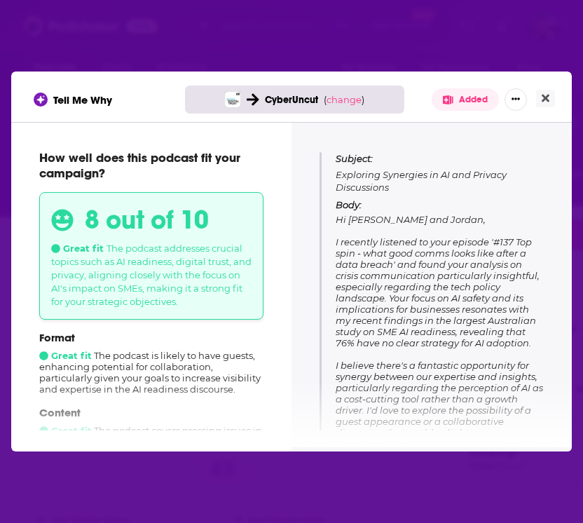
scroll to position [148, 0]
click at [435, 276] on span "Hi Arjun and Jordan, I recently listened to your episode '#137 Top spin - what …" at bounding box center [440, 381] width 208 height 337
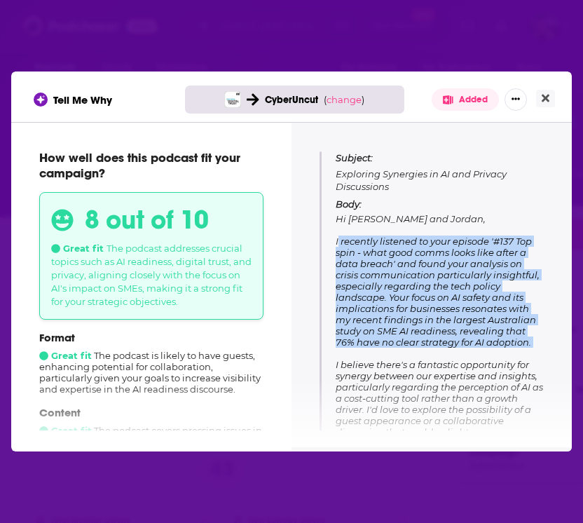
click at [435, 276] on span "Hi Arjun and Jordan, I recently listened to your episode '#137 Top spin - what …" at bounding box center [440, 381] width 208 height 337
click at [447, 276] on span "Hi Arjun and Jordan, I recently listened to your episode '#137 Top spin - what …" at bounding box center [440, 381] width 208 height 337
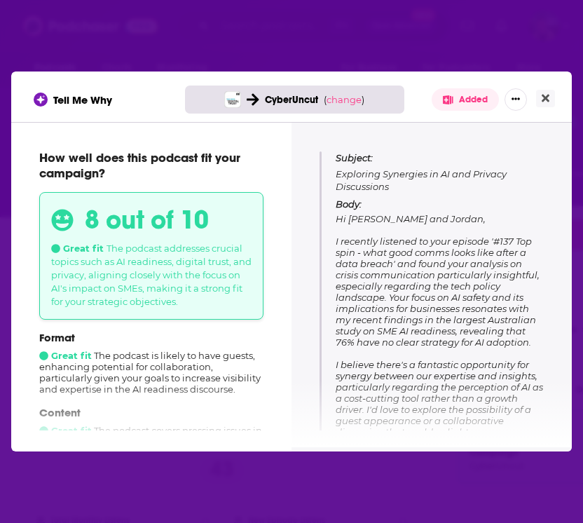
click at [473, 307] on span "Hi Arjun and Jordan, I recently listened to your episode '#137 Top spin - what …" at bounding box center [440, 381] width 208 height 337
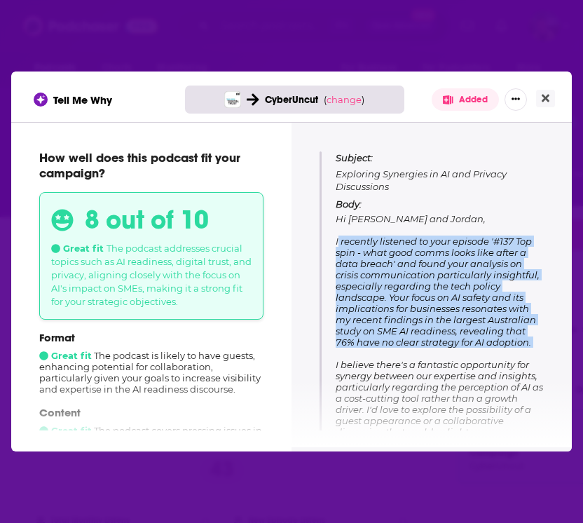
click at [473, 307] on span "Hi Arjun and Jordan, I recently listened to your episode '#137 Top spin - what …" at bounding box center [440, 381] width 208 height 337
click at [484, 307] on span "Hi Arjun and Jordan, I recently listened to your episode '#137 Top spin - what …" at bounding box center [440, 381] width 208 height 337
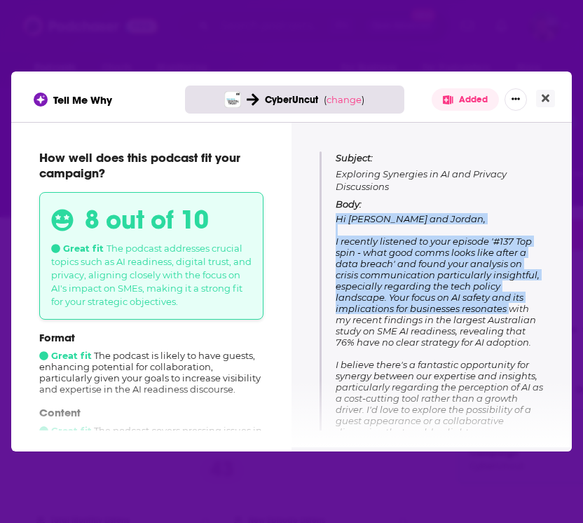
drag, startPoint x: 505, startPoint y: 310, endPoint x: 333, endPoint y: 220, distance: 194.4
click at [333, 220] on div "Subject: Exploring Synergies in AI and Privacy Discussions Body: Hi Arjun and J…" at bounding box center [432, 350] width 224 height 398
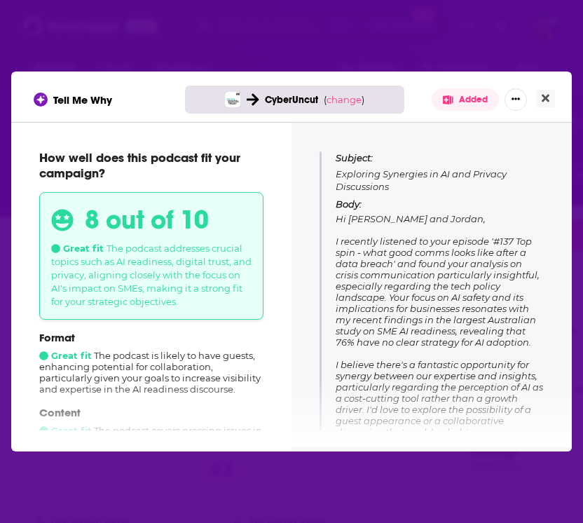
click at [427, 237] on span "Hi Arjun and Jordan, I recently listened to your episode '#137 Top spin - what …" at bounding box center [440, 381] width 208 height 337
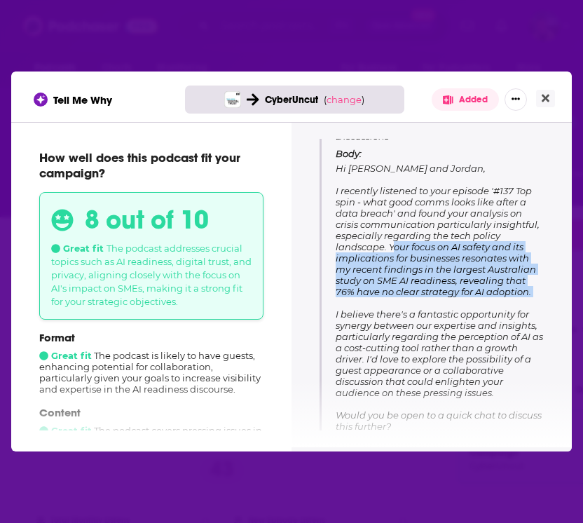
drag, startPoint x: 388, startPoint y: 249, endPoint x: 550, endPoint y: 298, distance: 169.2
click at [550, 298] on div "Tips for pitching Highlight AI Expertise Showcase your insights on AI readiness…" at bounding box center [431, 285] width 247 height 292
copy span "Your focus on AI safety and its implications for businesses resonates with my r…"
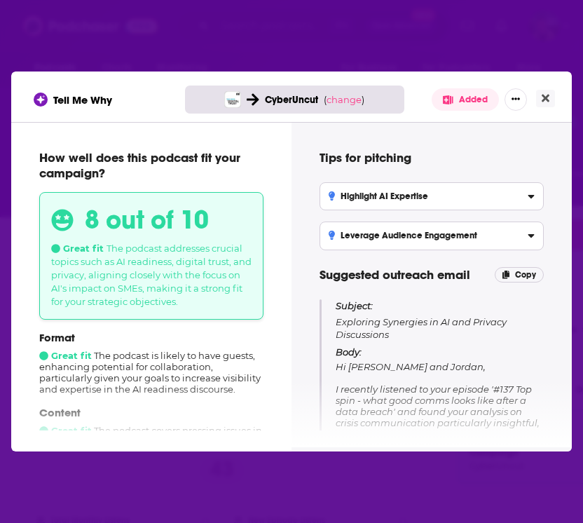
scroll to position [0, 0]
click at [413, 193] on h3 "Highlight AI Expertise" at bounding box center [379, 196] width 100 height 10
click at [0, 0] on input "Highlight AI Expertise Showcase your insights on AI readiness for SMEs, paralle…" at bounding box center [0, 0] width 0 height 0
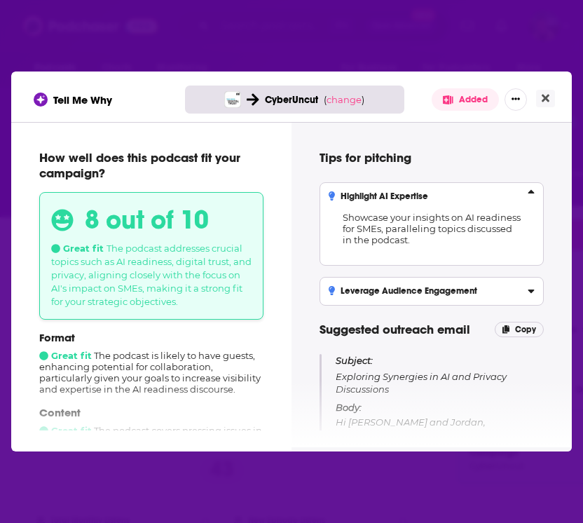
click at [429, 233] on span "Showcase your insights on AI readiness for SMEs, paralleling topics discussed i…" at bounding box center [432, 228] width 178 height 33
click at [0, 0] on input "Highlight AI Expertise Showcase your insights on AI readiness for SMEs, paralle…" at bounding box center [0, 0] width 0 height 0
click at [429, 286] on h3 "Leverage Audience Engagement" at bounding box center [403, 291] width 149 height 10
click at [0, 0] on input "Leverage Audience Engagement Consider co-hosting a webinar or Q&A session to di…" at bounding box center [0, 0] width 0 height 0
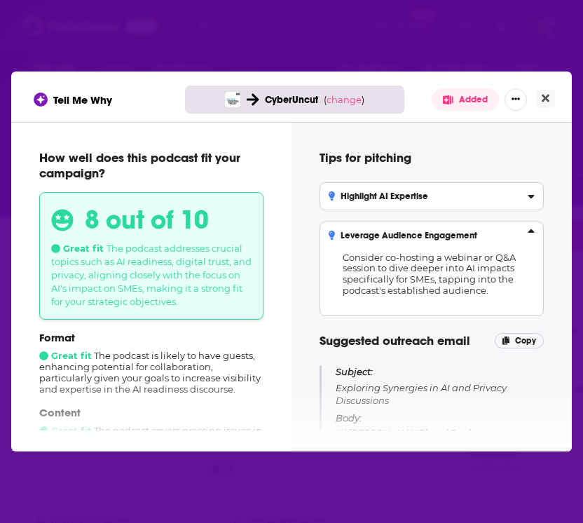
click at [326, 69] on div "Tell Me Why CyberUncut ( change ) Added How well does this podcast fit your cam…" at bounding box center [291, 261] width 583 height 523
click at [541, 97] on button "Close" at bounding box center [545, 99] width 19 height 18
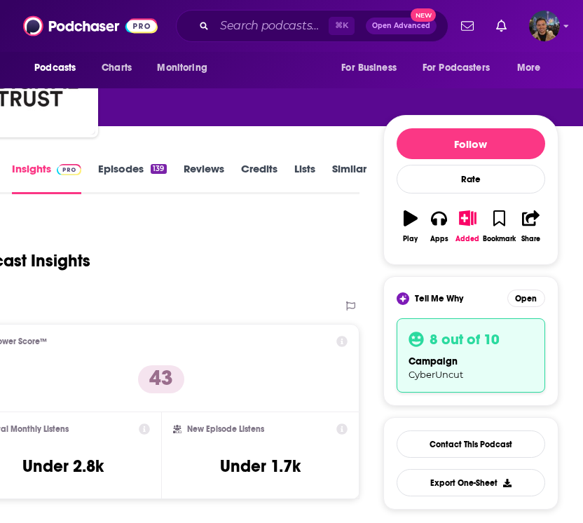
scroll to position [91, 86]
click at [524, 294] on button "Open" at bounding box center [527, 299] width 38 height 18
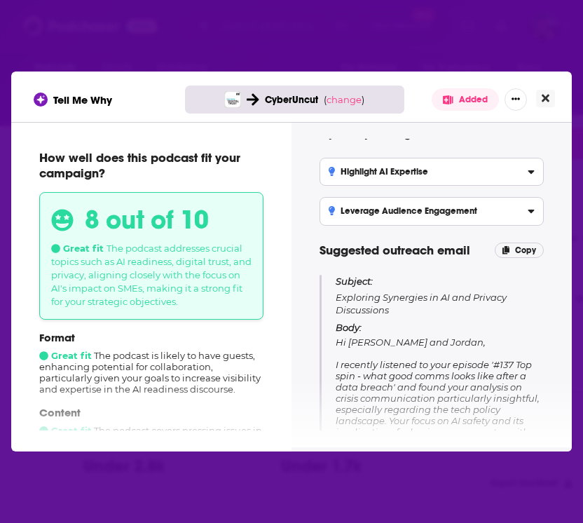
scroll to position [27, 0]
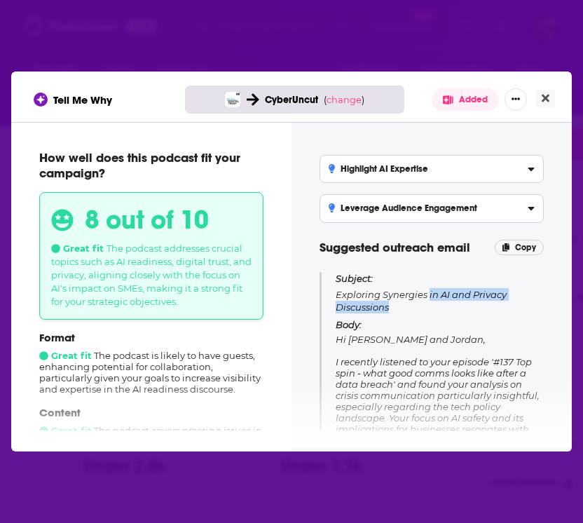
drag, startPoint x: 400, startPoint y: 306, endPoint x: 428, endPoint y: 296, distance: 30.0
click at [428, 296] on p "Subject: Exploring Synergies in AI and Privacy Discussions" at bounding box center [440, 292] width 208 height 41
copy p "in AI and Privacy Discussions"
click at [549, 93] on icon "Close" at bounding box center [546, 98] width 8 height 11
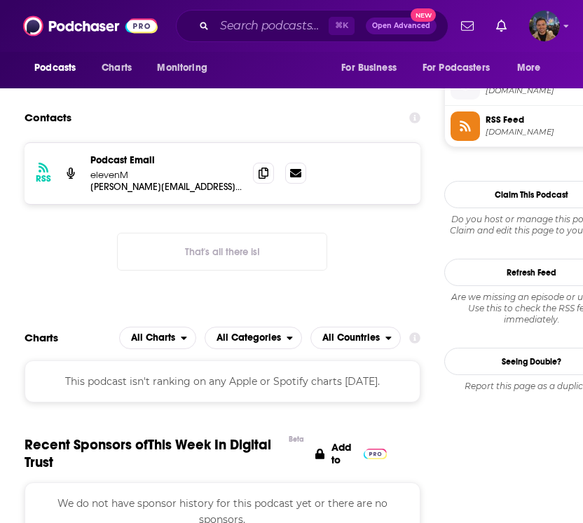
scroll to position [1235, 0]
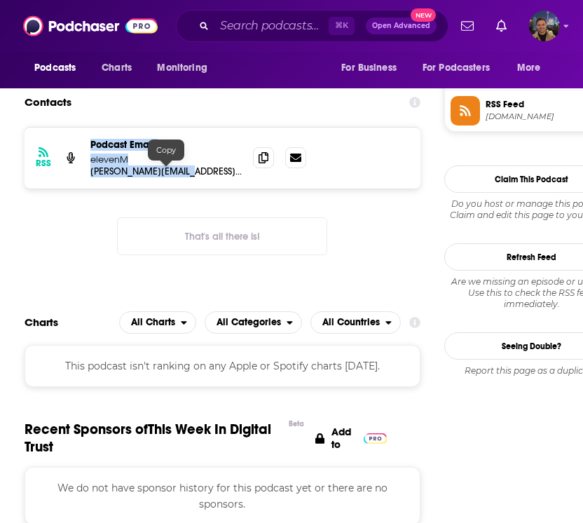
drag, startPoint x: 197, startPoint y: 174, endPoint x: 83, endPoint y: 166, distance: 114.5
click at [81, 166] on div "RSS Podcast Email elevenM alistair@elevenm.com alistair@elevenm.com" at bounding box center [222, 158] width 395 height 61
copy div "Podcast Email elevenM alistair@elevenm.com alistair@elevenm.com"
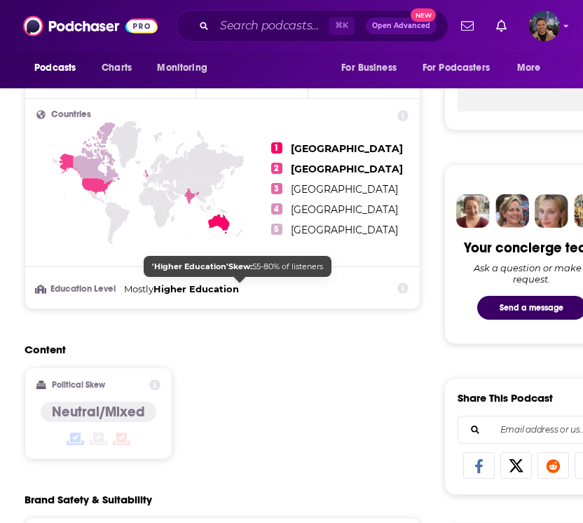
click at [227, 452] on div "Content Political Skew Neutral/Mixed" at bounding box center [222, 407] width 395 height 128
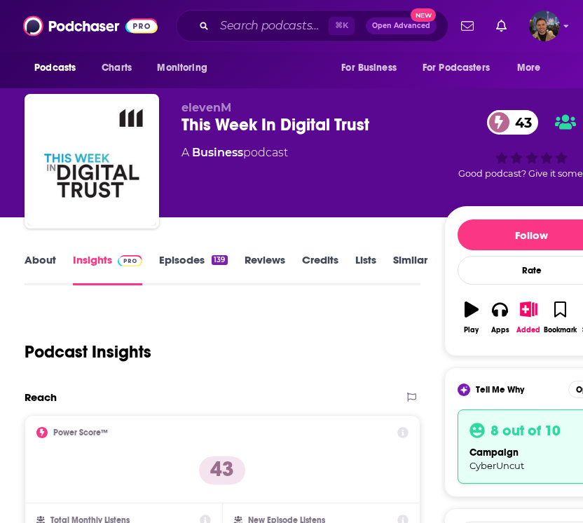
scroll to position [0, 0]
click at [48, 266] on link "About" at bounding box center [41, 269] width 32 height 32
